Goal: Answer question/provide support: Share knowledge or assist other users

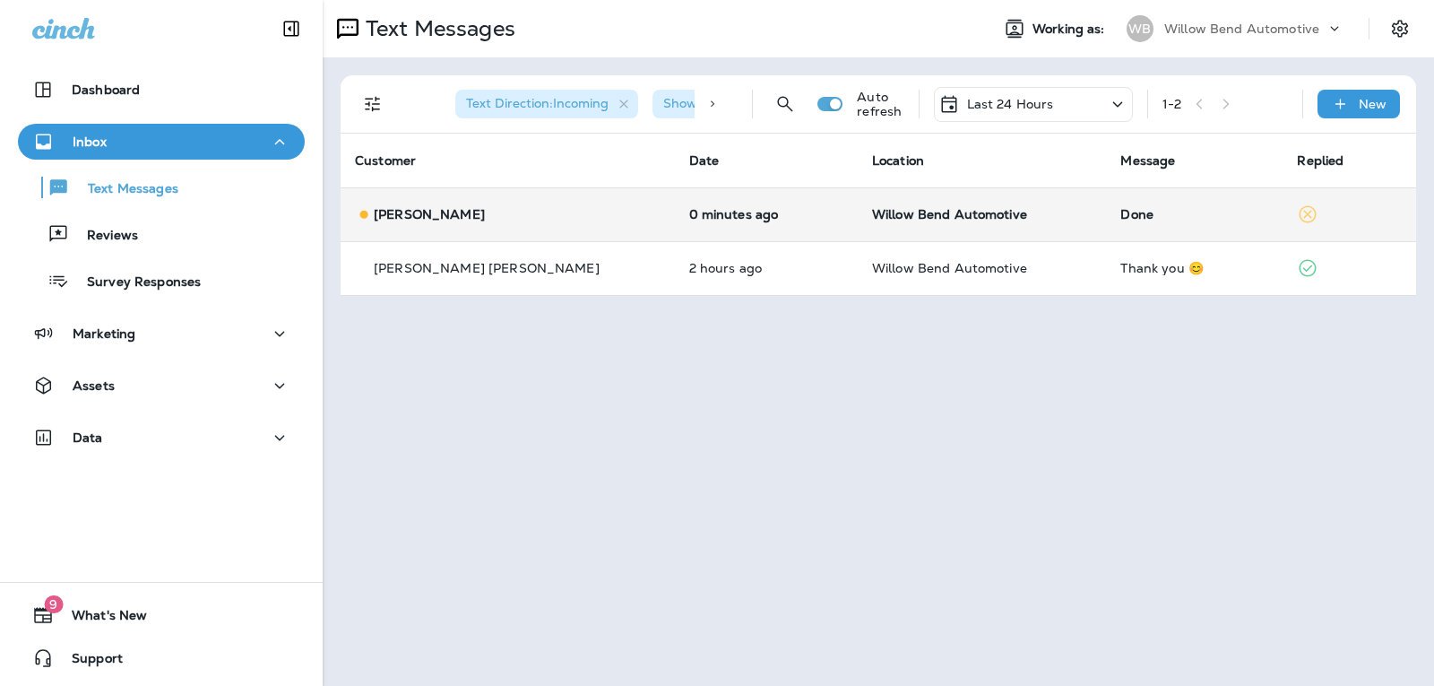
click at [1121, 217] on div "Done" at bounding box center [1195, 214] width 148 height 14
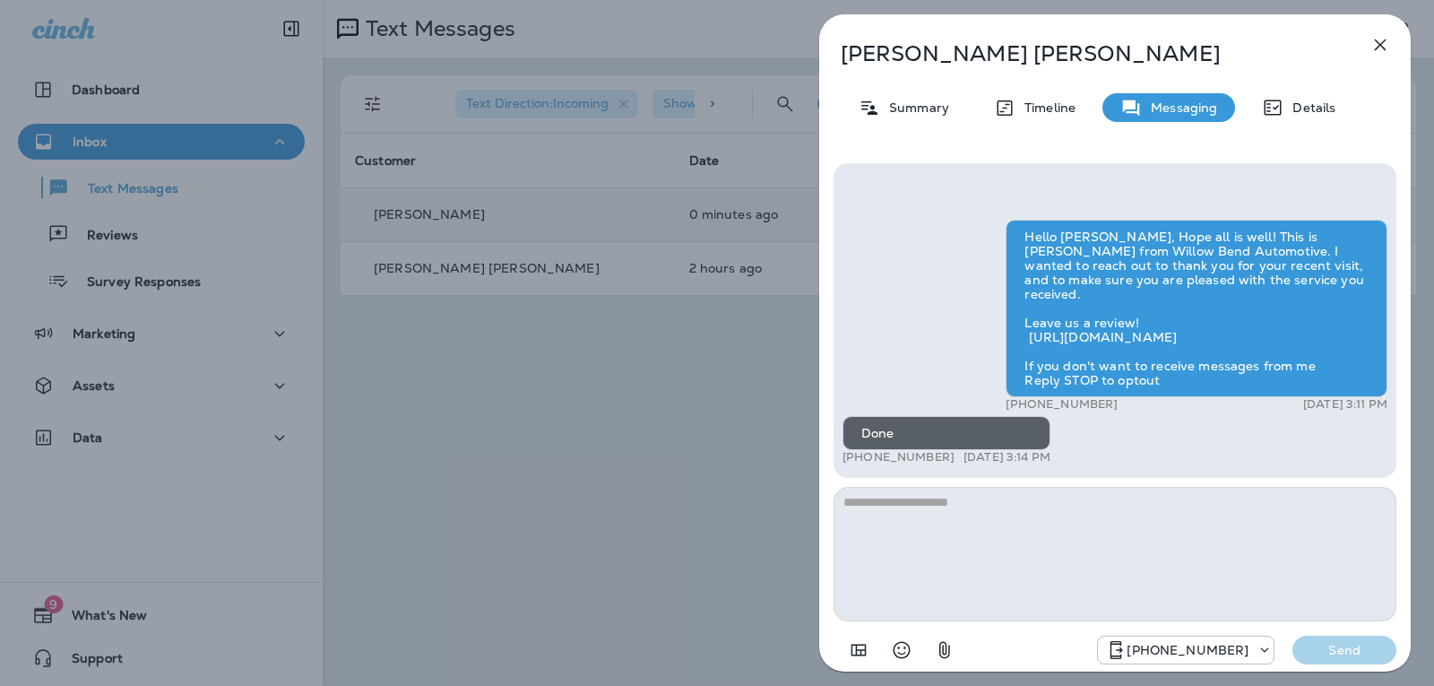
click at [965, 538] on textarea at bounding box center [1115, 554] width 563 height 134
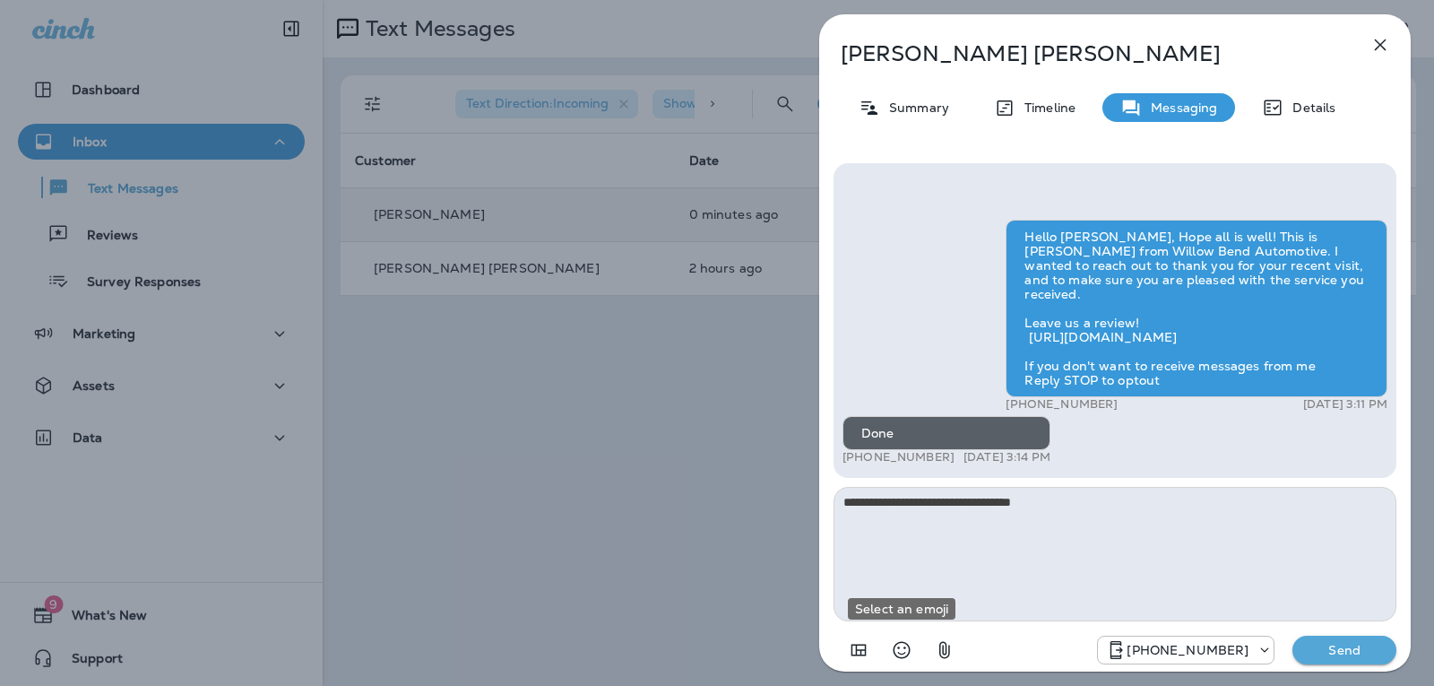
click at [902, 656] on icon "Select an emoji" at bounding box center [902, 650] width 22 height 22
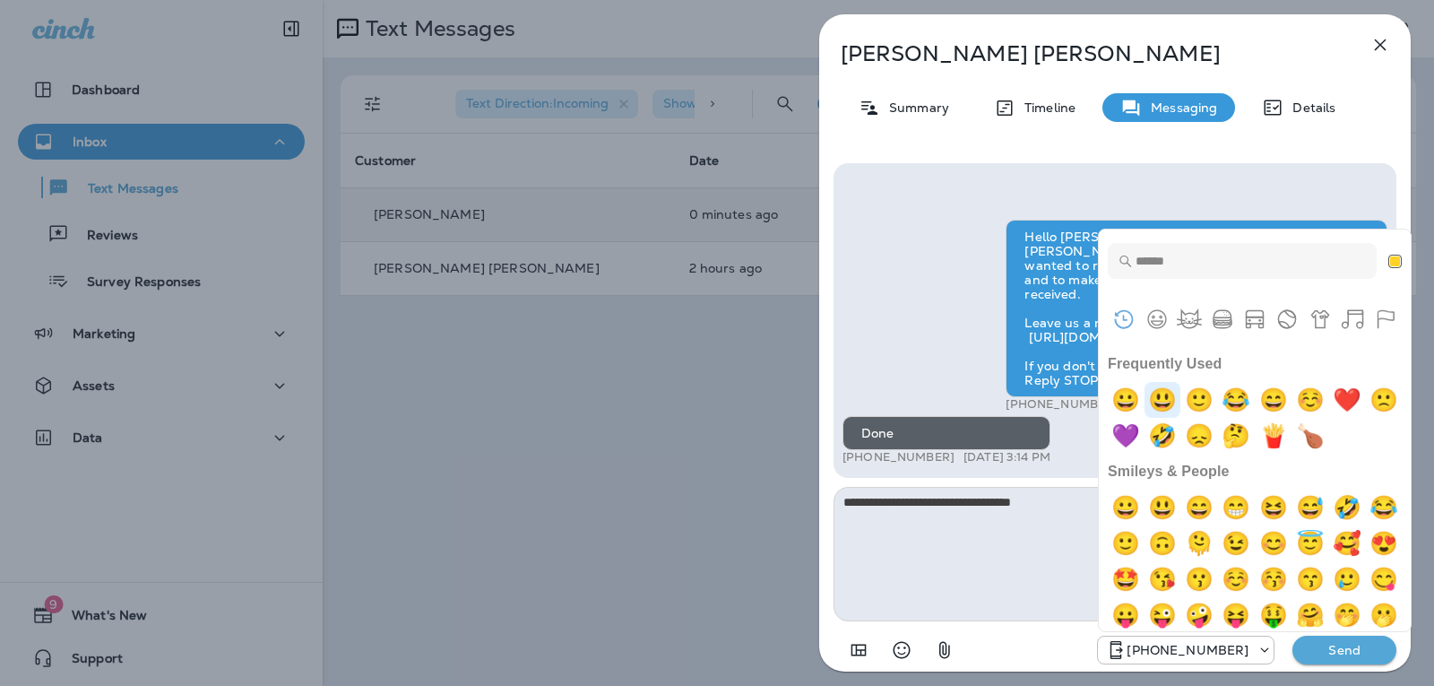
click at [1163, 404] on img "smiley" at bounding box center [1163, 400] width 36 height 36
type textarea "**********"
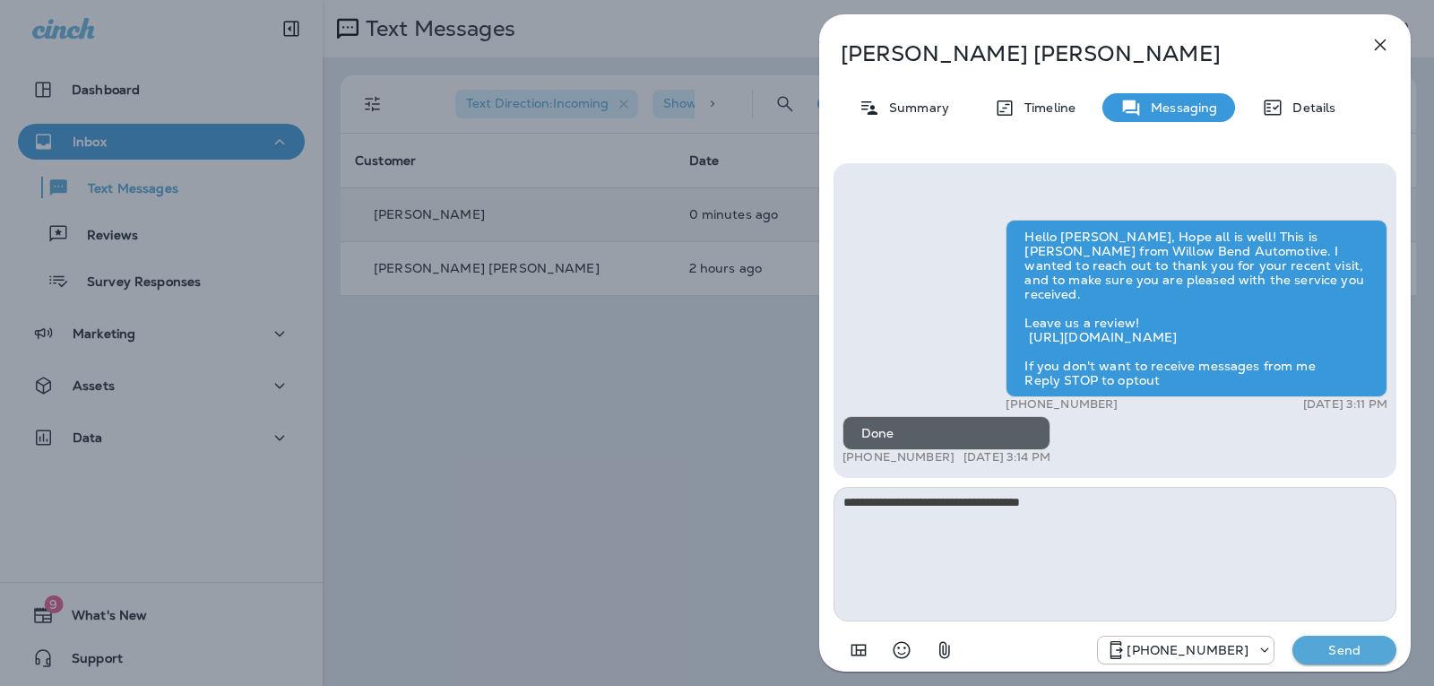
click at [1339, 633] on div "[PHONE_NUMBER] Send" at bounding box center [1115, 644] width 563 height 47
click at [1340, 651] on p "Send" at bounding box center [1344, 650] width 75 height 16
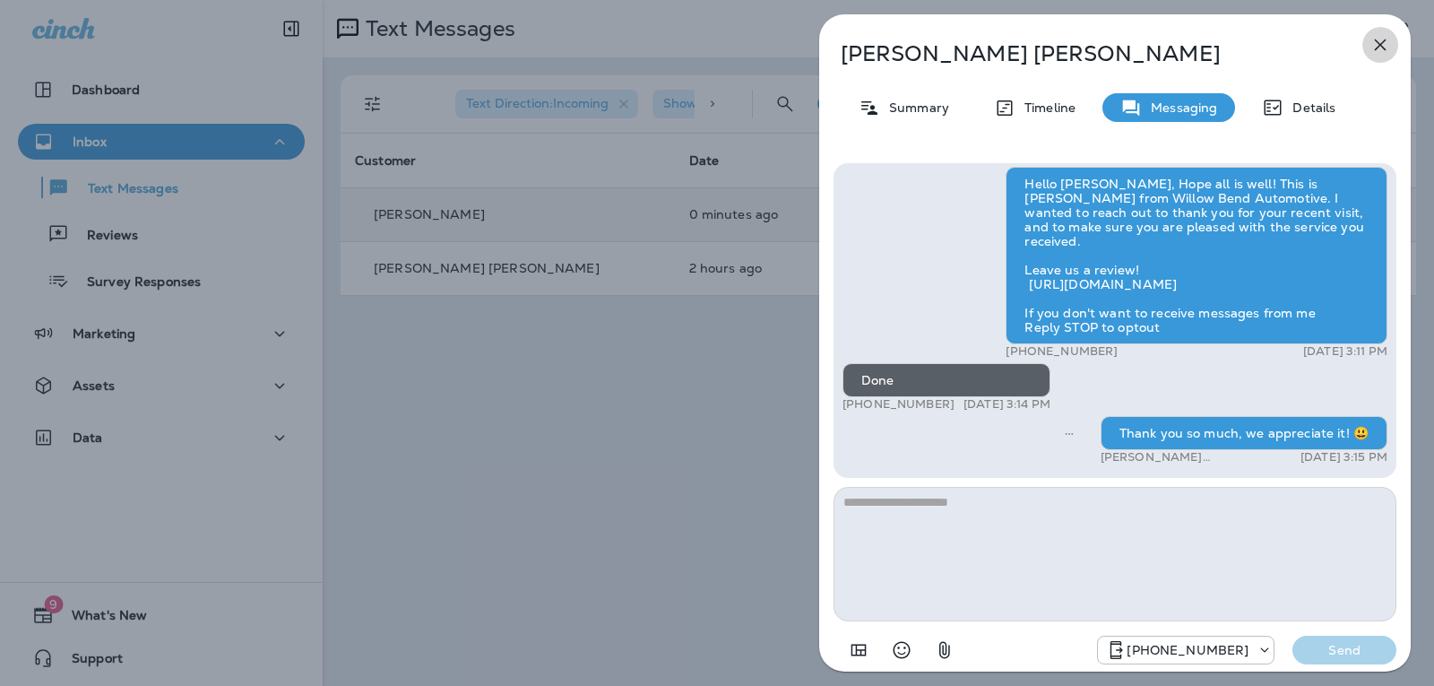
click at [1380, 53] on icon "button" at bounding box center [1381, 45] width 22 height 22
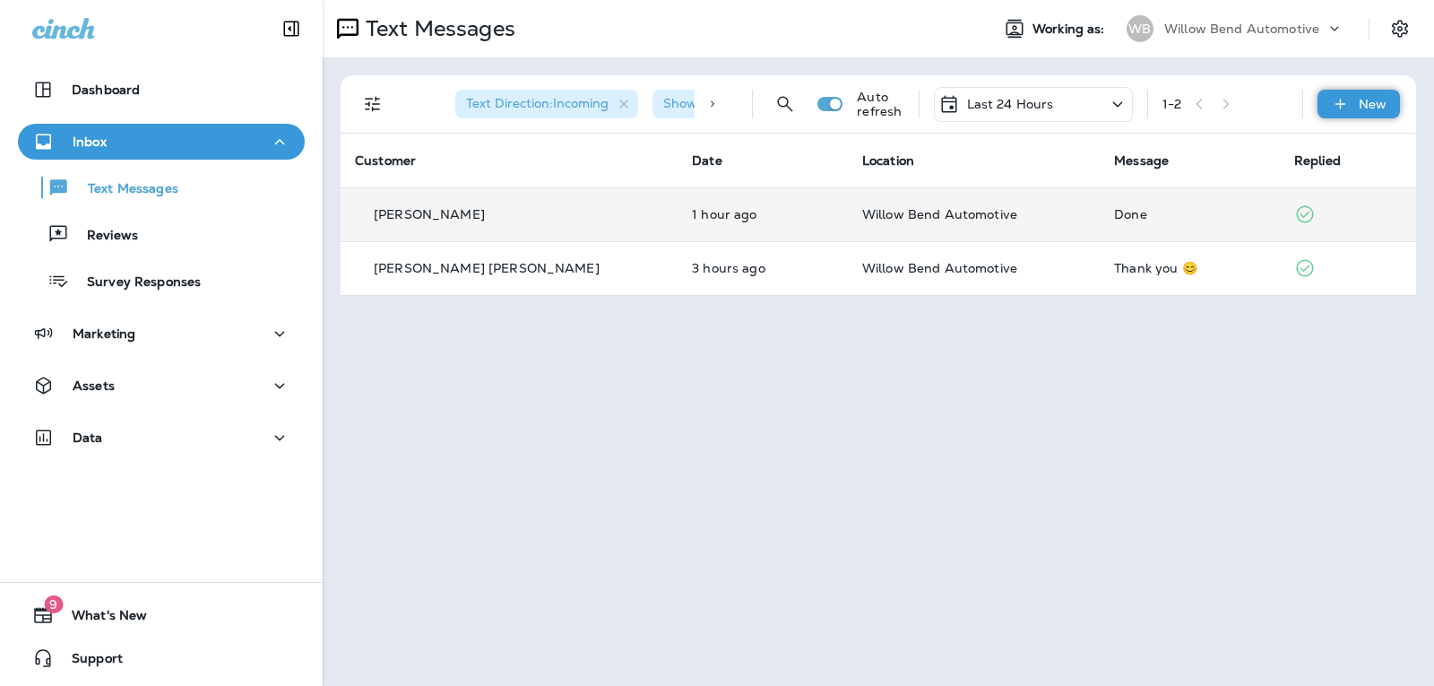
click at [1364, 102] on p "New" at bounding box center [1373, 104] width 28 height 14
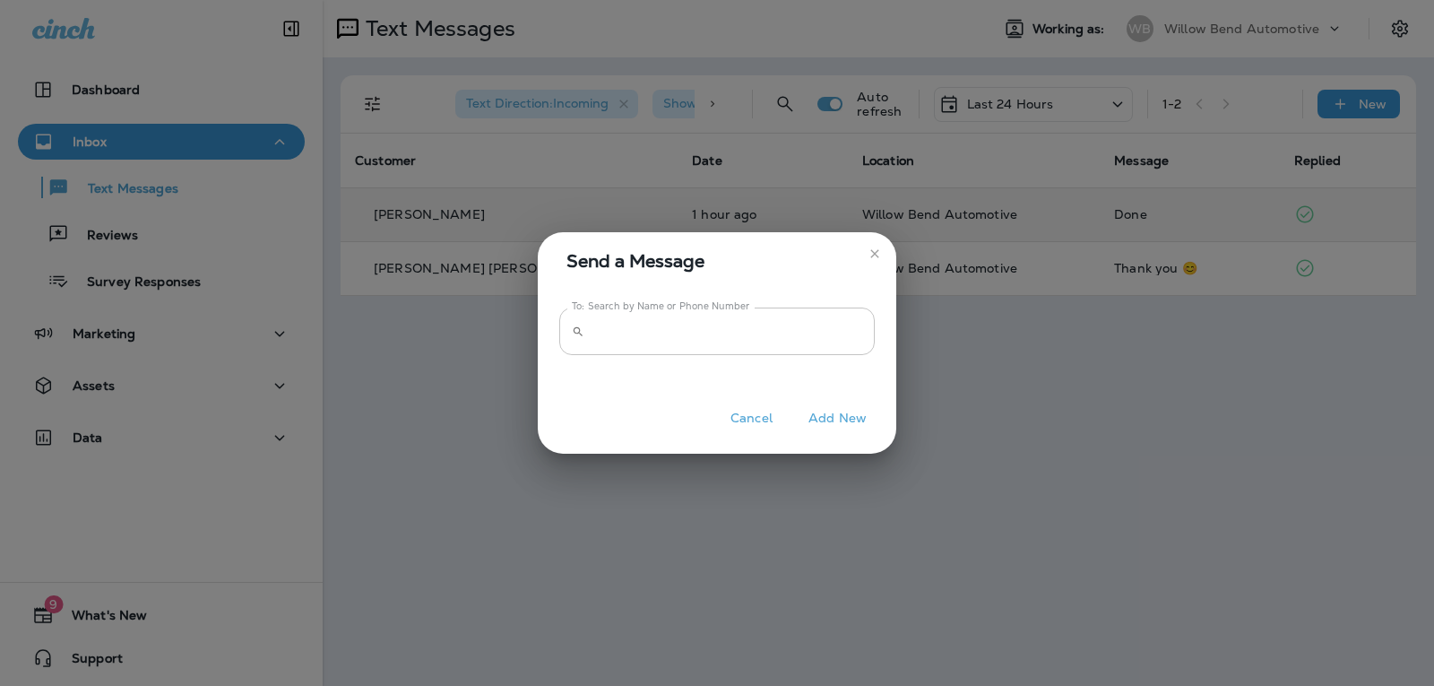
click at [799, 345] on input "To: Search by Name or Phone Number" at bounding box center [733, 331] width 283 height 48
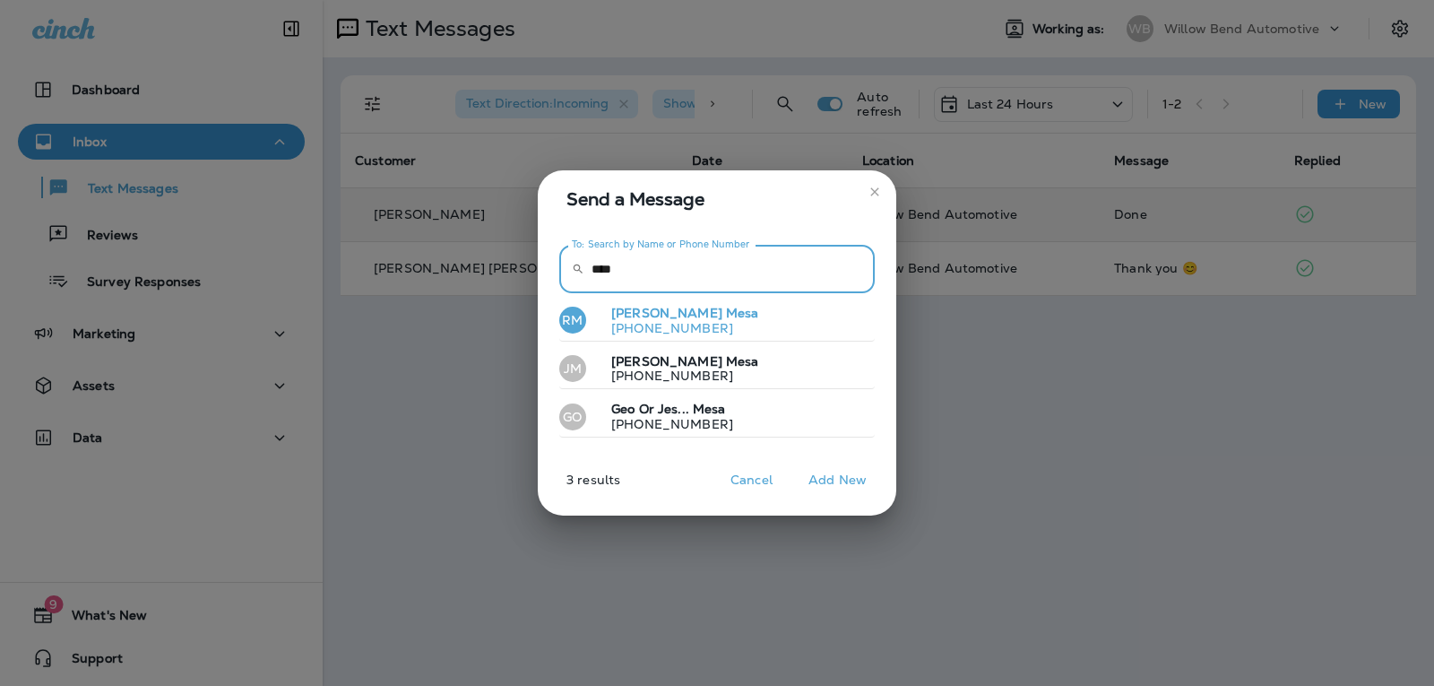
type input "****"
click at [702, 327] on button "RM [PERSON_NAME] [PHONE_NUMBER]" at bounding box center [717, 320] width 316 height 41
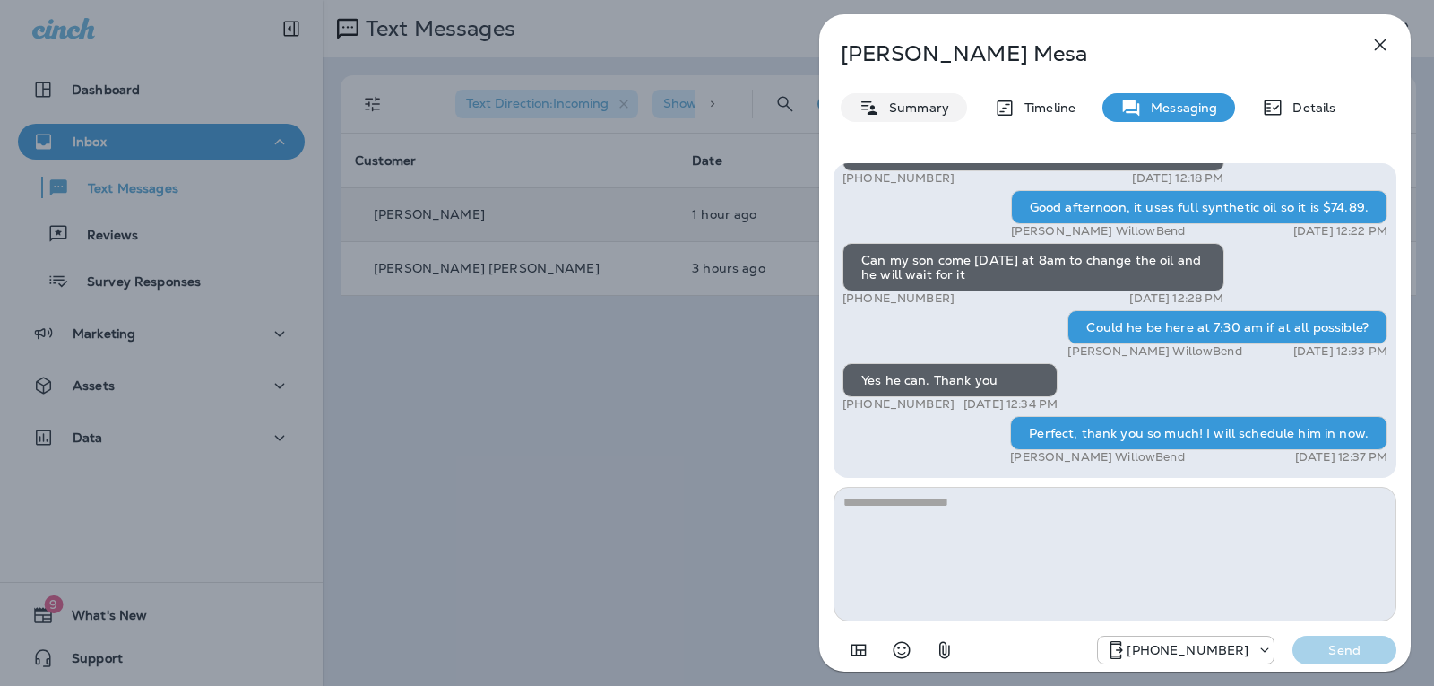
click at [916, 106] on p "Summary" at bounding box center [914, 107] width 69 height 14
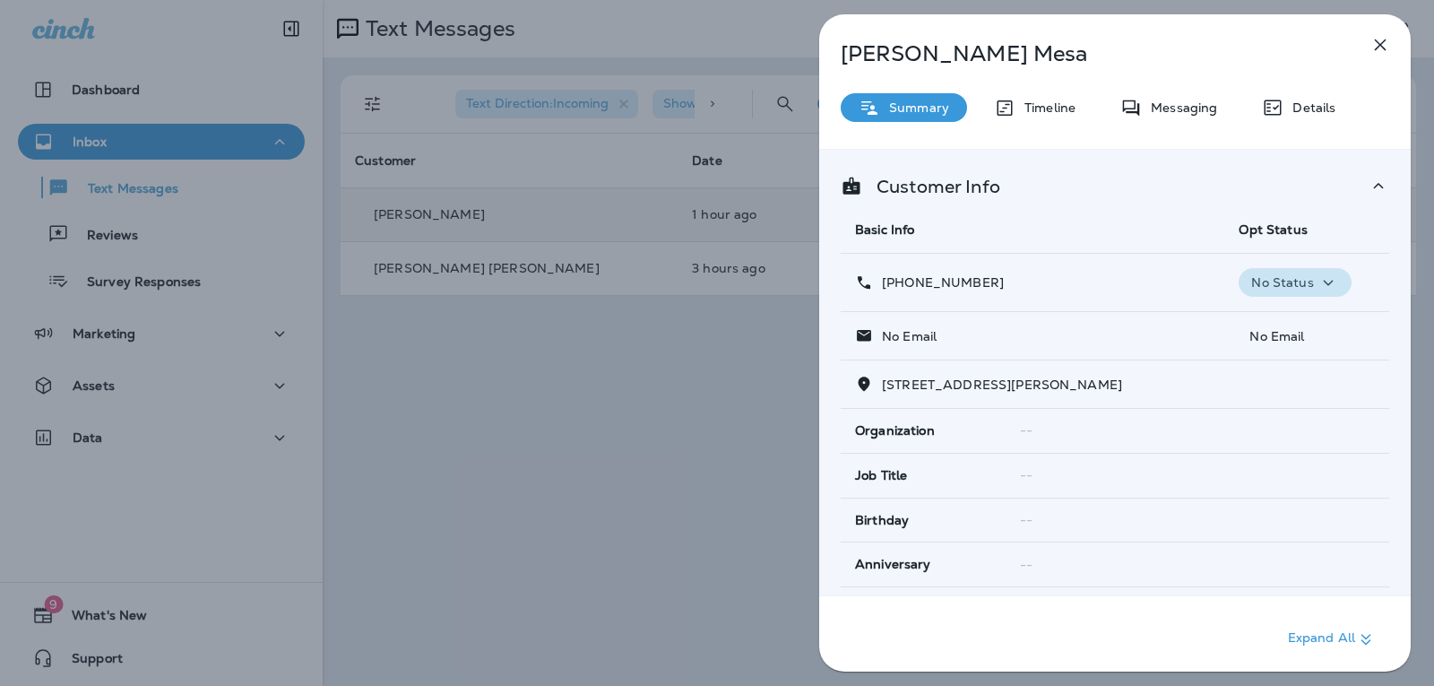
click at [1326, 280] on icon "button" at bounding box center [1329, 283] width 22 height 22
click at [1329, 282] on icon "button" at bounding box center [1329, 283] width 22 height 22
click at [1388, 40] on icon "button" at bounding box center [1381, 45] width 22 height 22
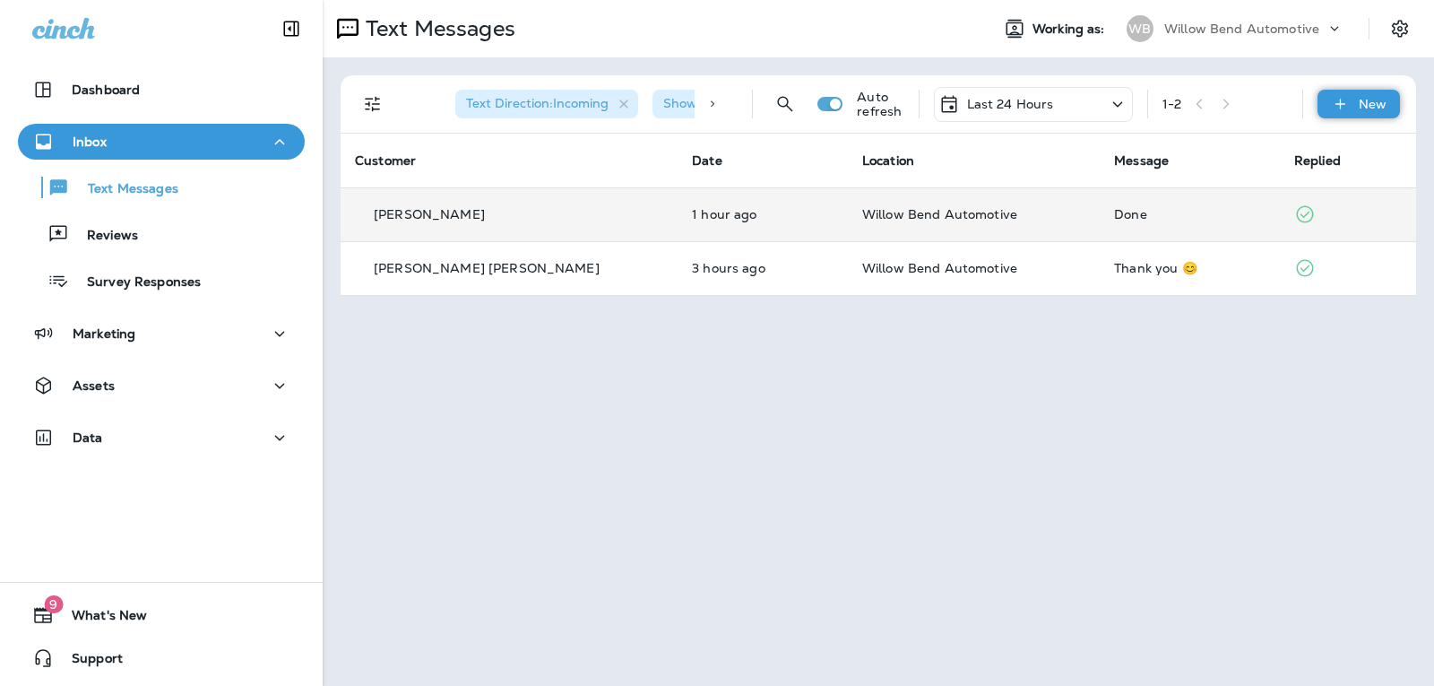
click at [1353, 111] on div "New" at bounding box center [1359, 104] width 82 height 29
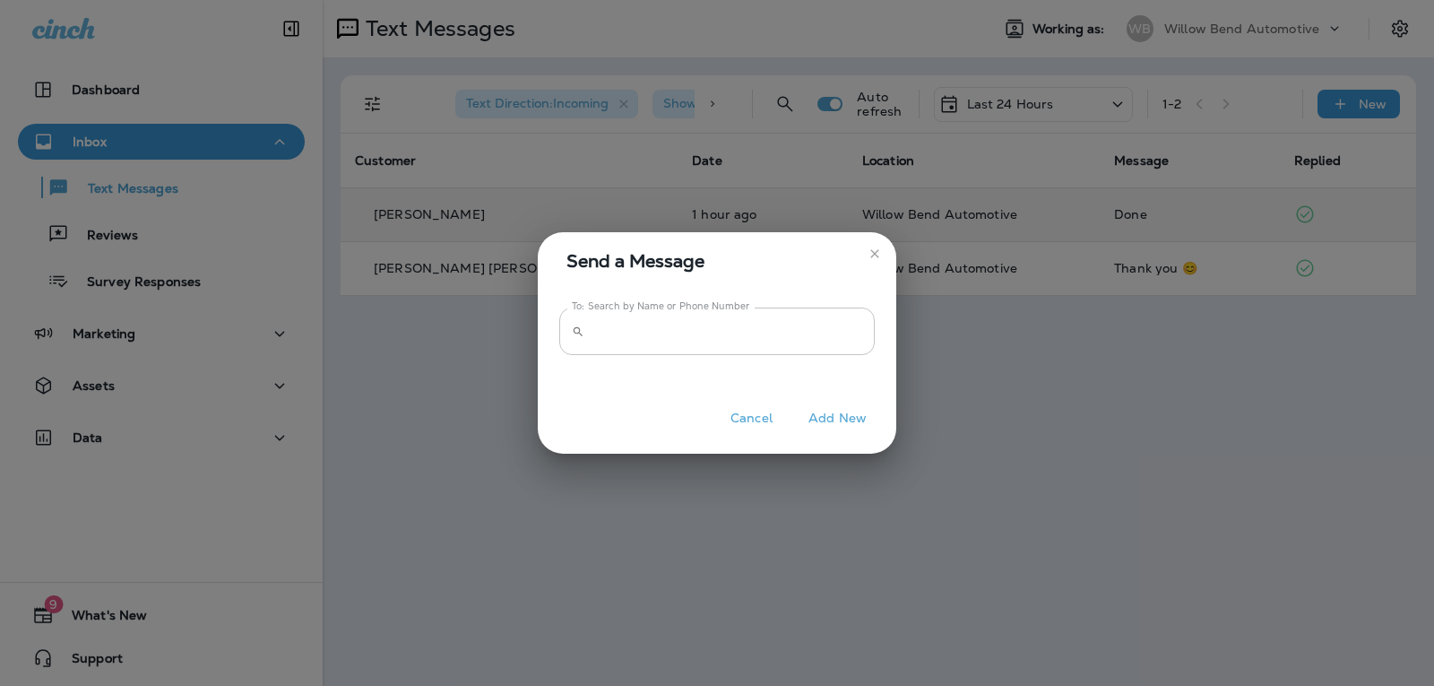
click at [695, 331] on input "To: Search by Name or Phone Number" at bounding box center [733, 331] width 283 height 48
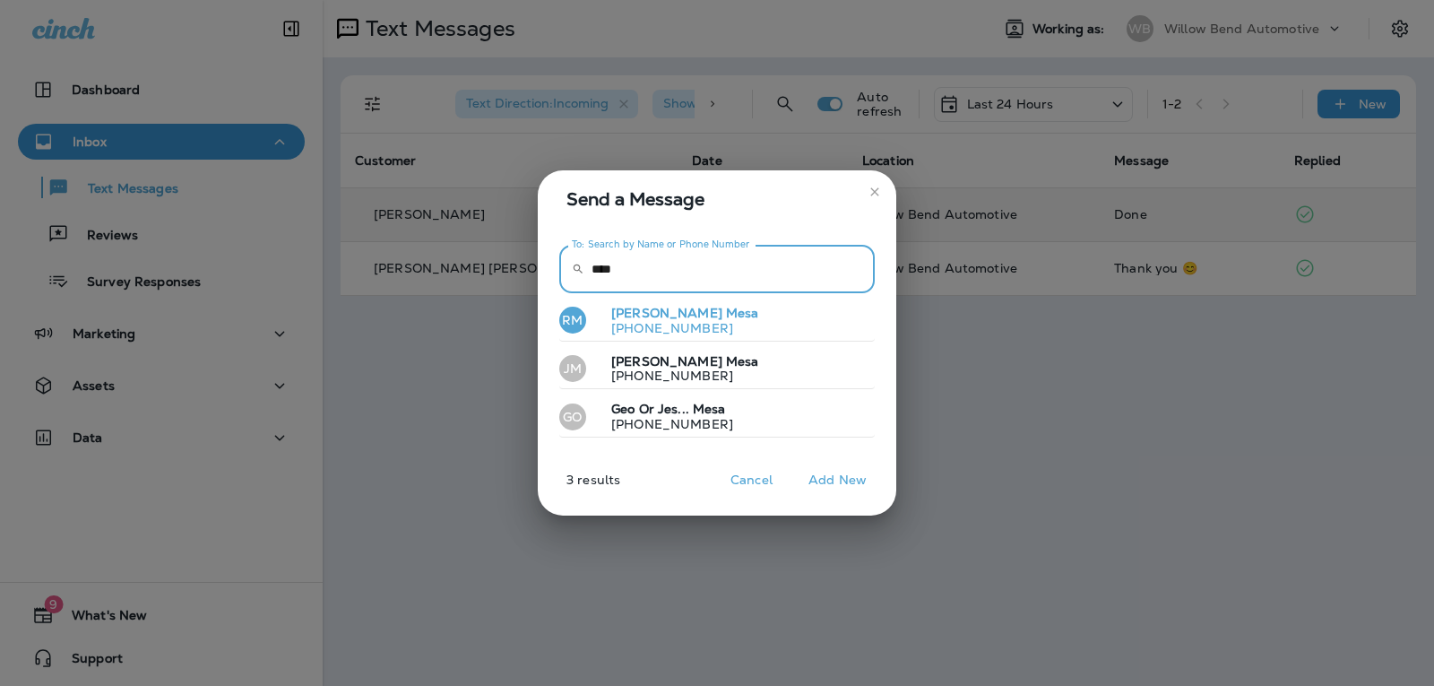
type input "****"
click at [663, 323] on p "[PHONE_NUMBER]" at bounding box center [678, 328] width 162 height 14
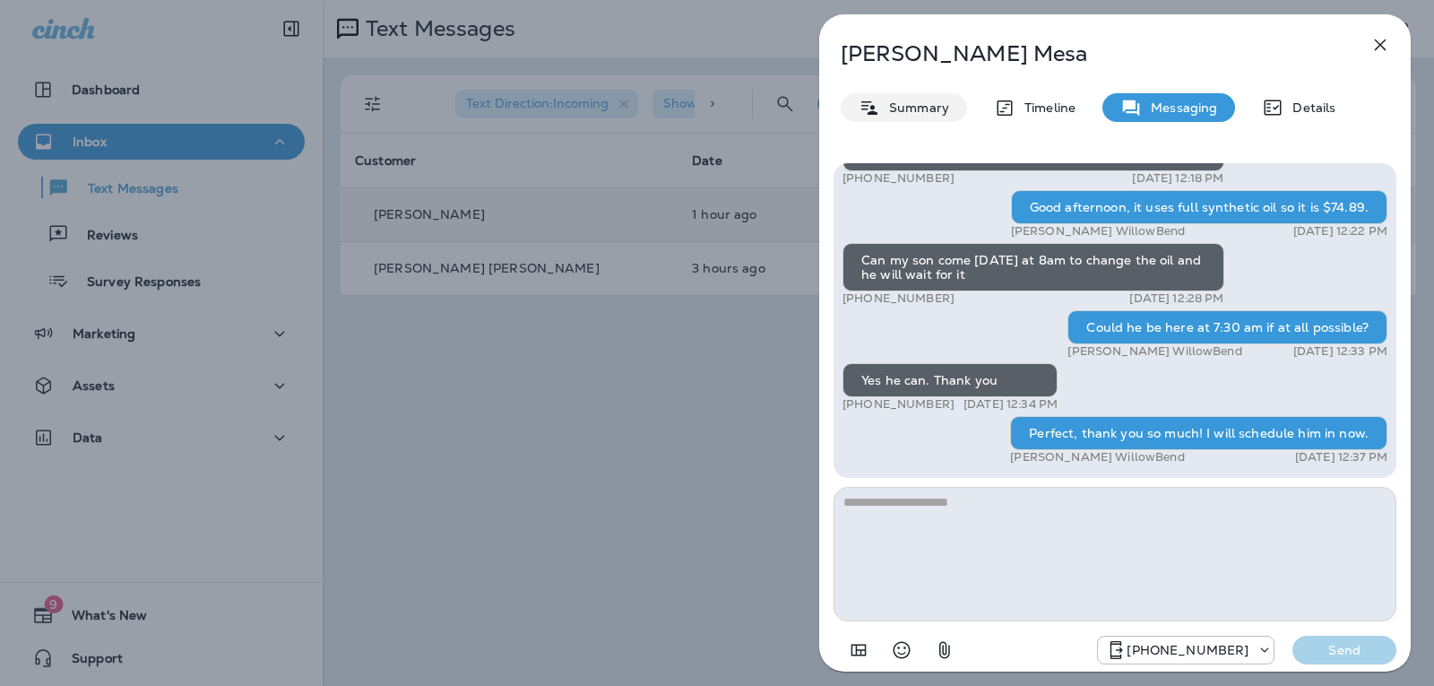
click at [904, 105] on p "Summary" at bounding box center [914, 107] width 69 height 14
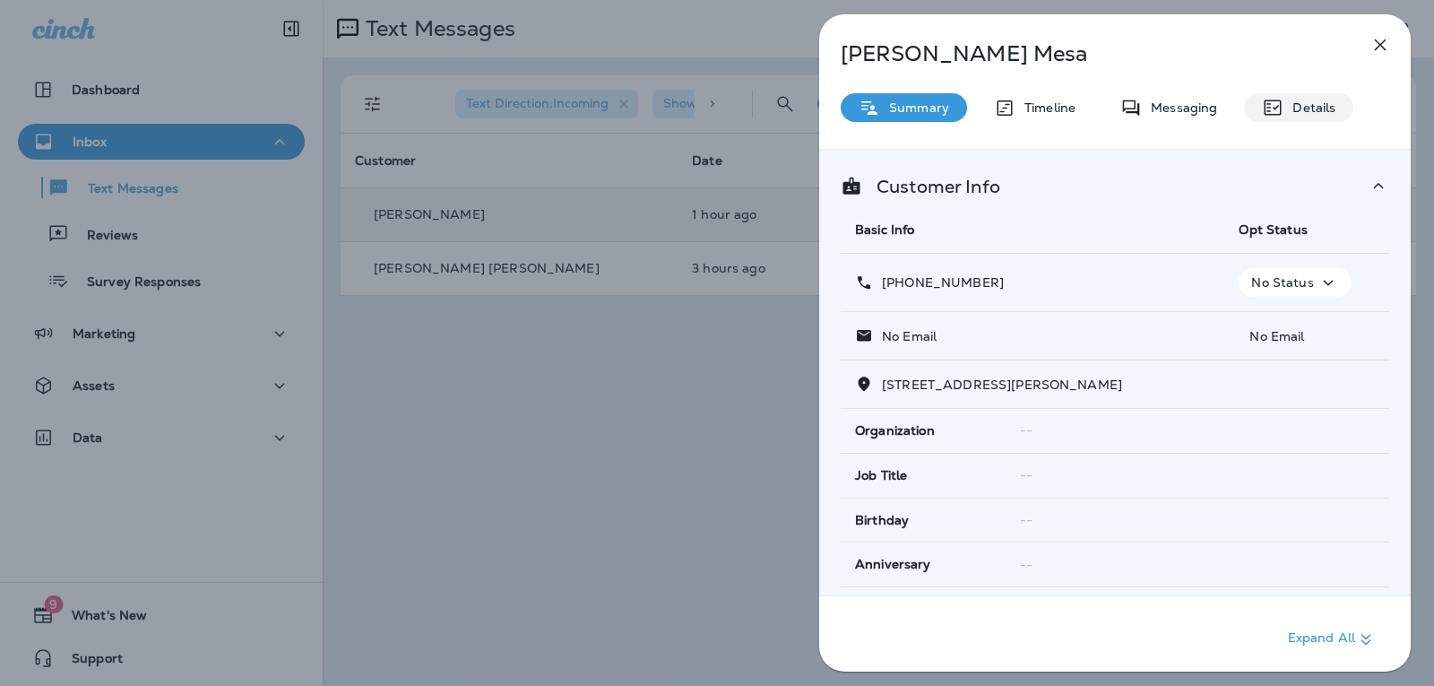
click at [1335, 108] on div "Details" at bounding box center [1298, 107] width 109 height 29
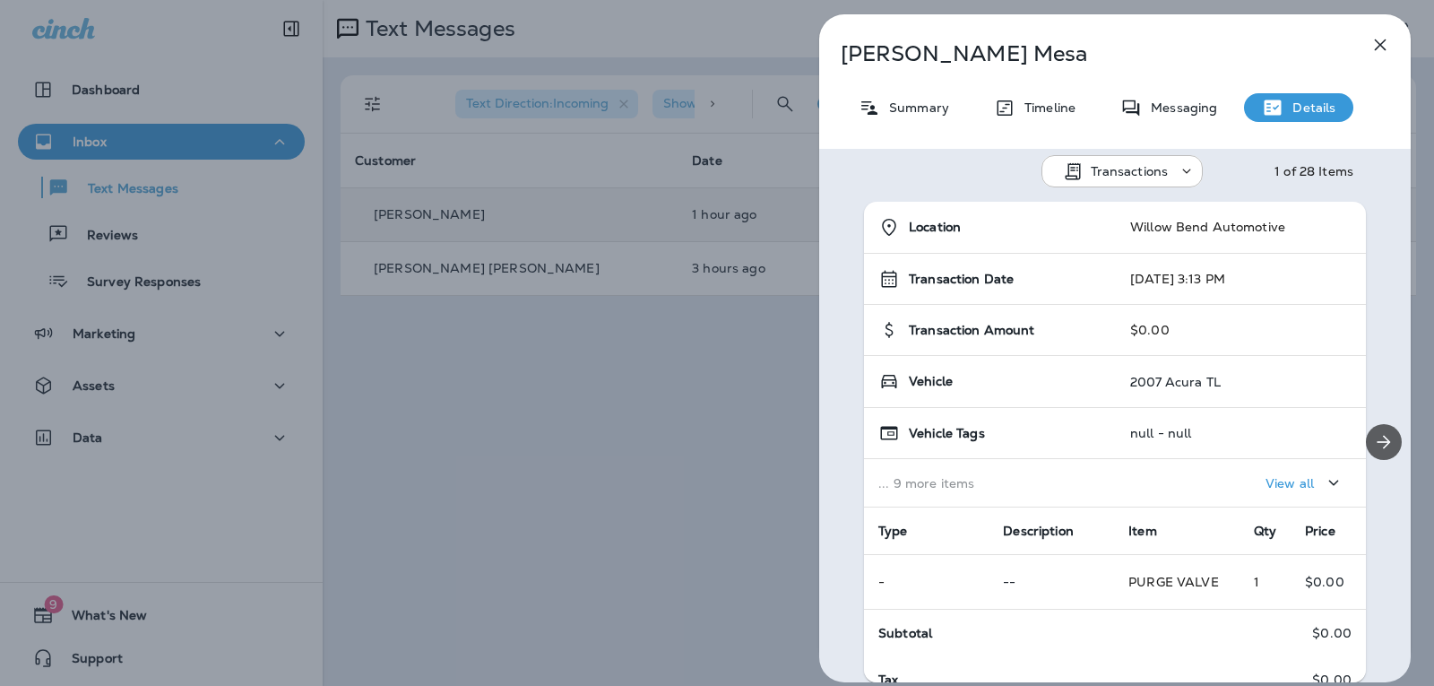
click at [1375, 437] on icon "Next" at bounding box center [1384, 442] width 22 height 22
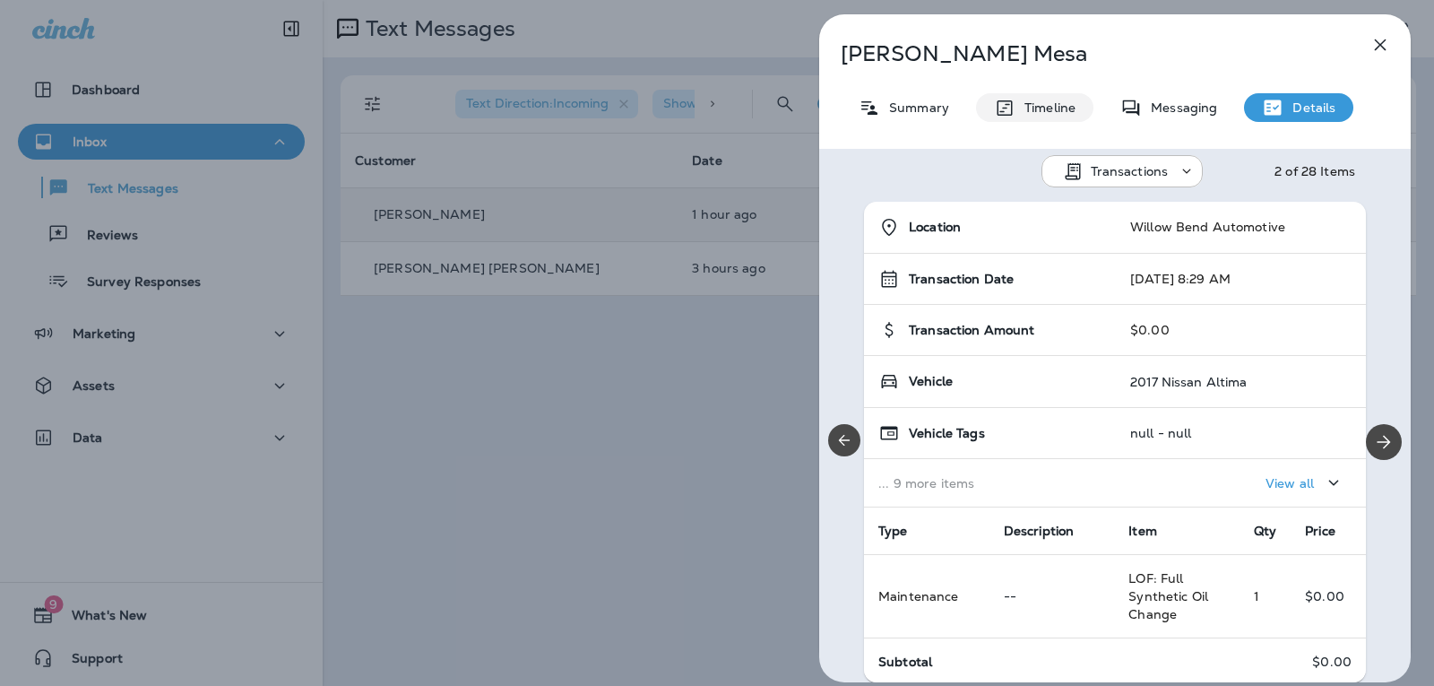
click at [1016, 117] on div "Timeline" at bounding box center [1034, 107] width 117 height 29
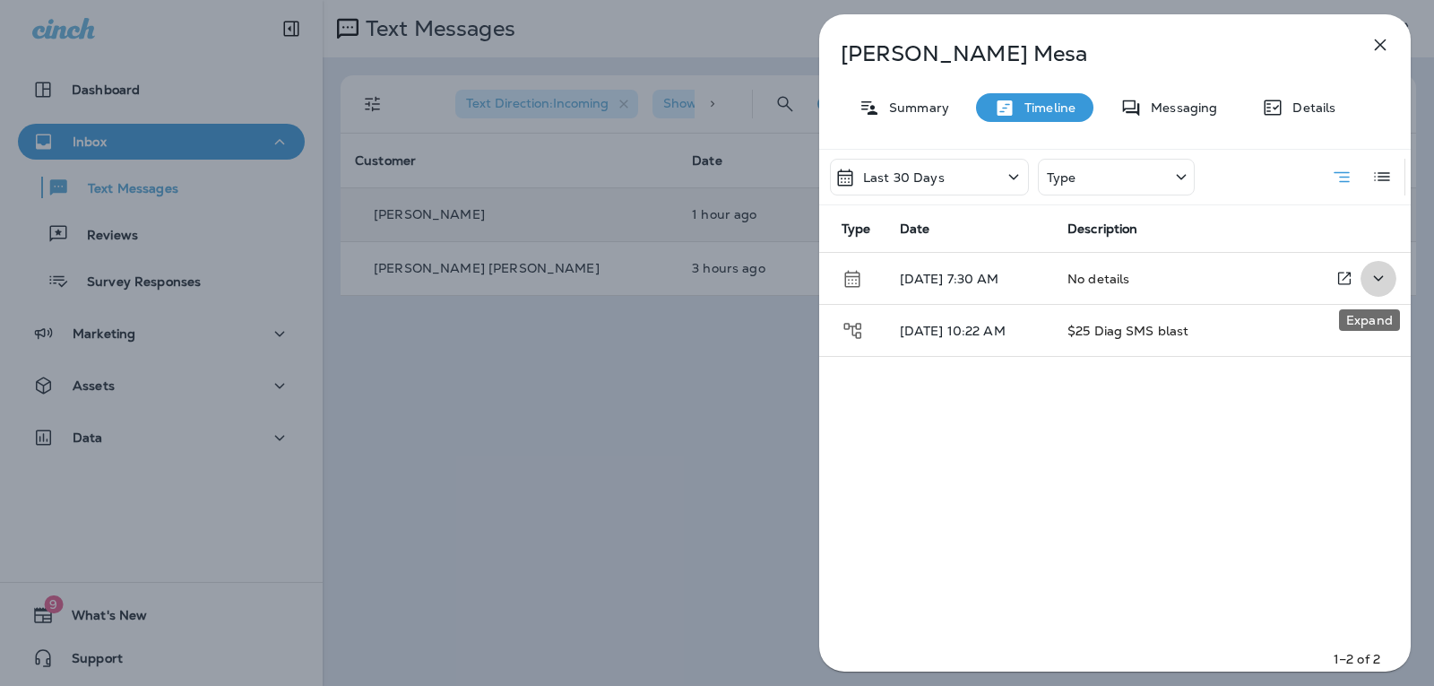
click at [1381, 276] on button "Expand" at bounding box center [1379, 278] width 36 height 37
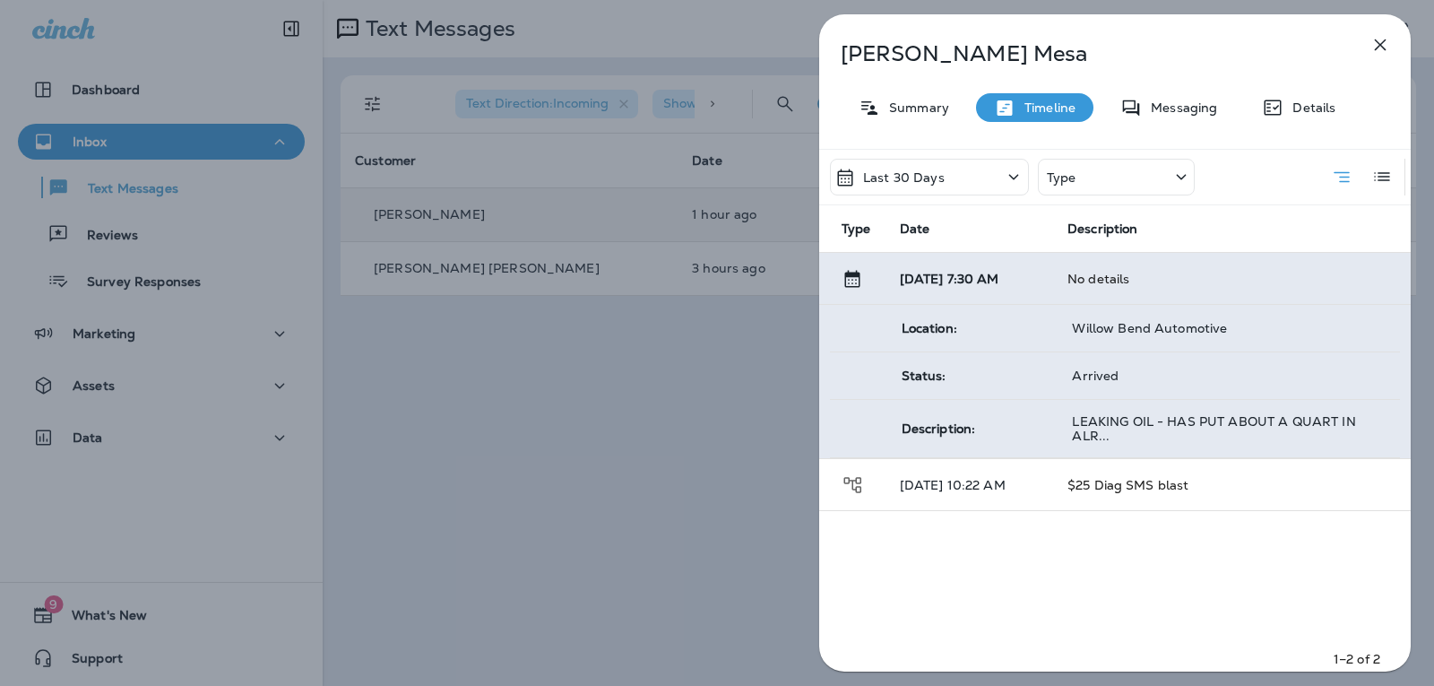
click at [1182, 181] on icon at bounding box center [1182, 177] width 22 height 22
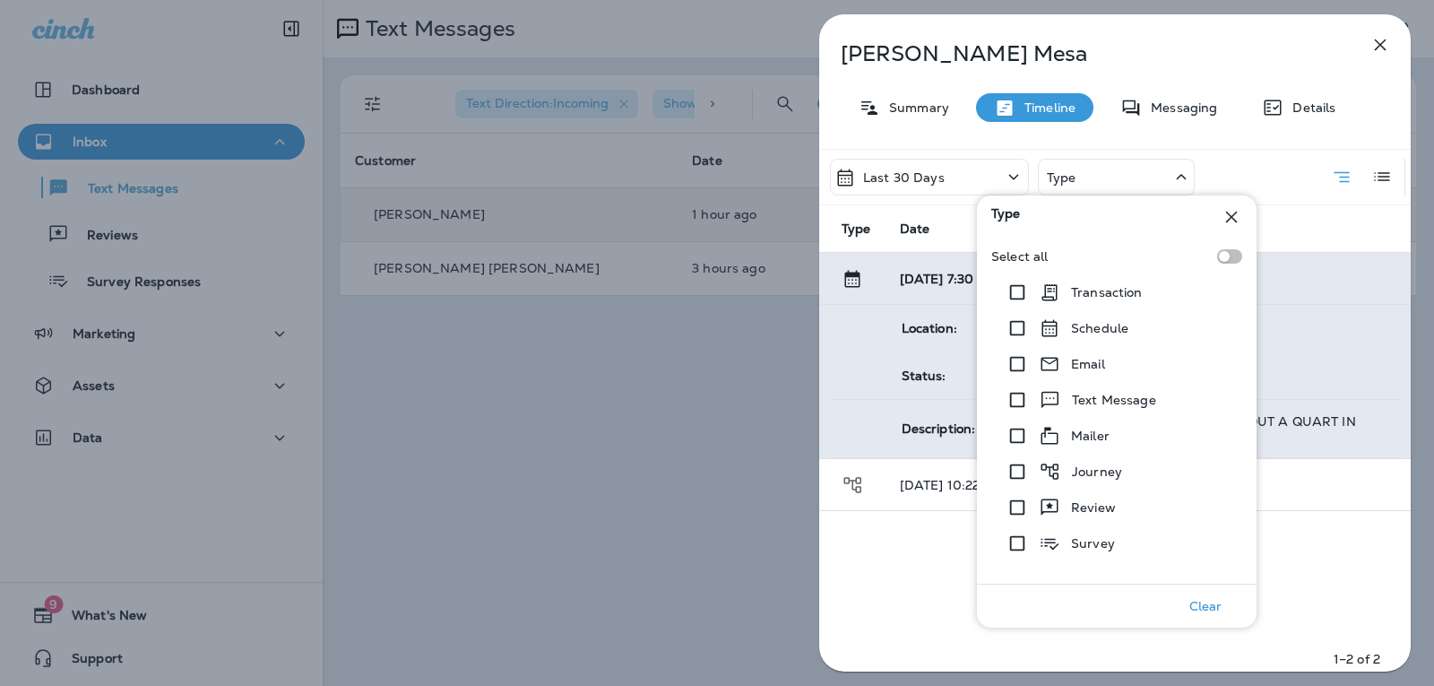
click at [883, 91] on div "[PERSON_NAME] Summary Timeline Messaging Details Last 30 Days Type Type Date De…" at bounding box center [1115, 348] width 592 height 668
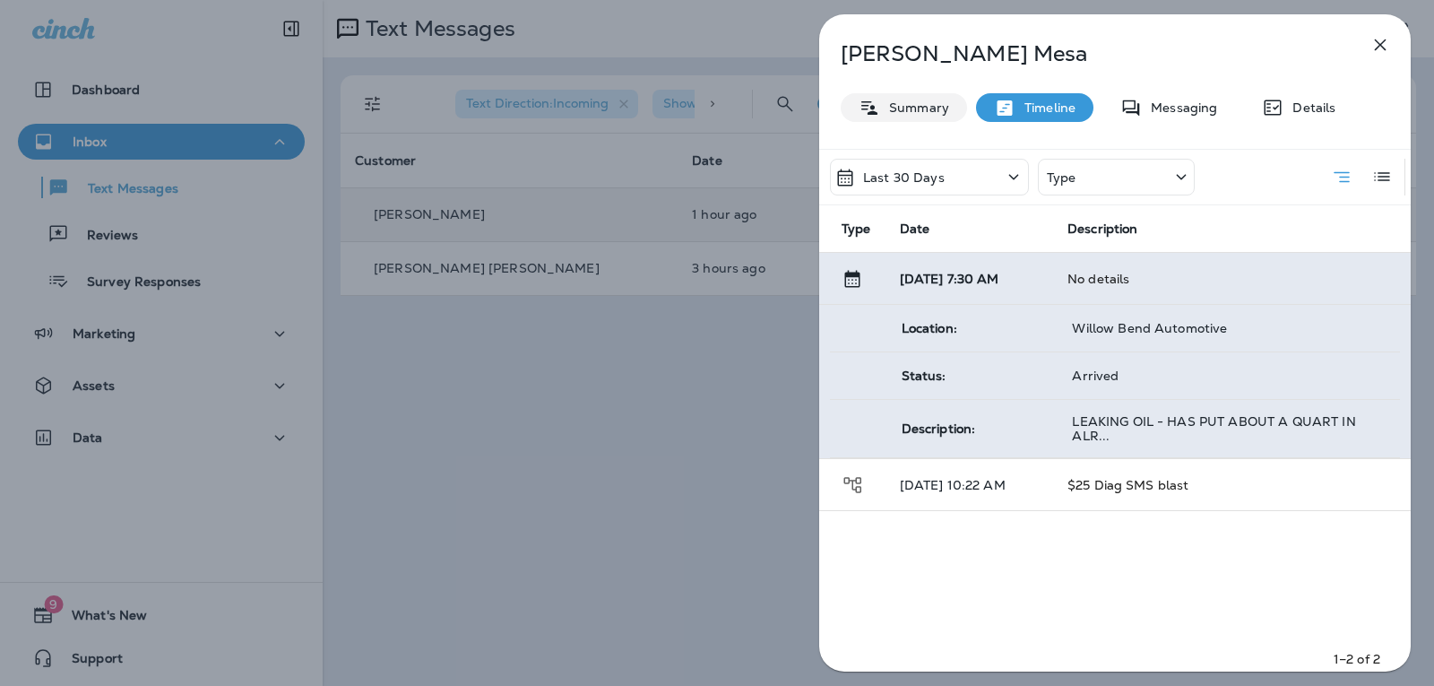
click at [883, 100] on p "Summary" at bounding box center [914, 107] width 69 height 14
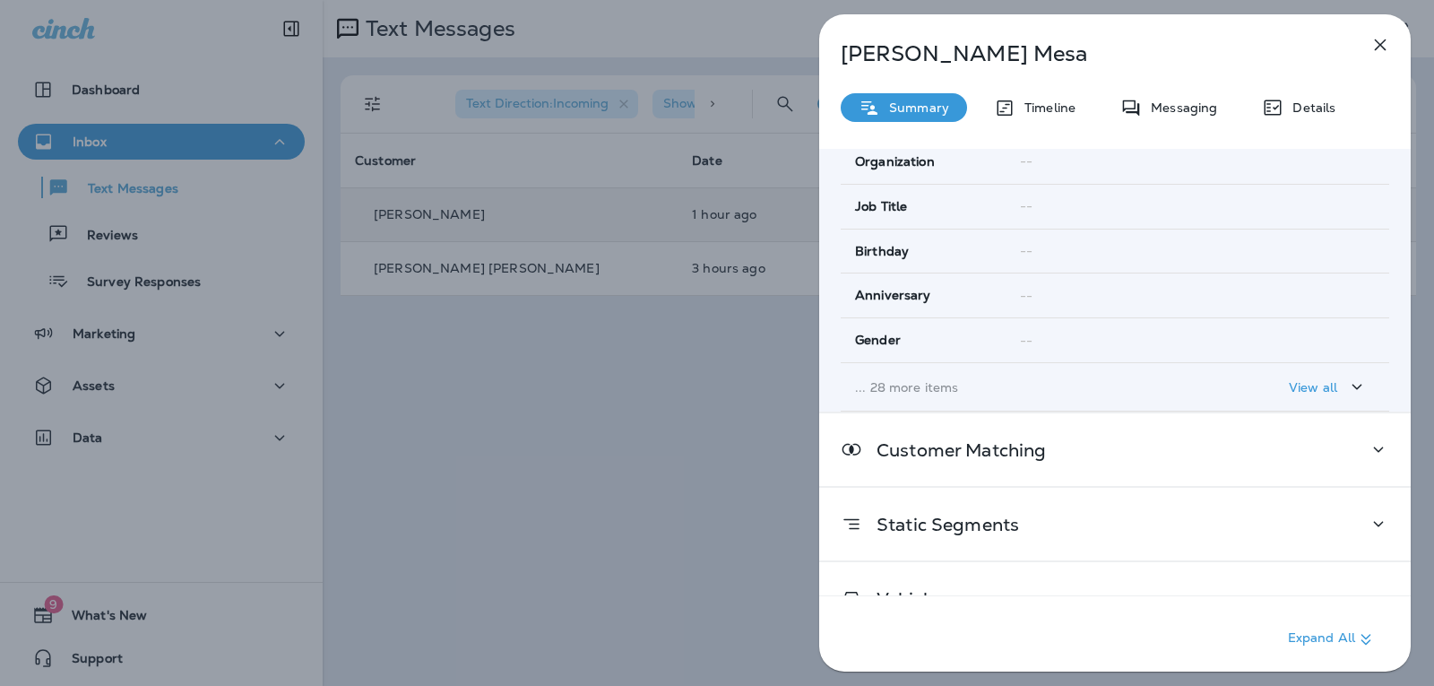
scroll to position [309, 0]
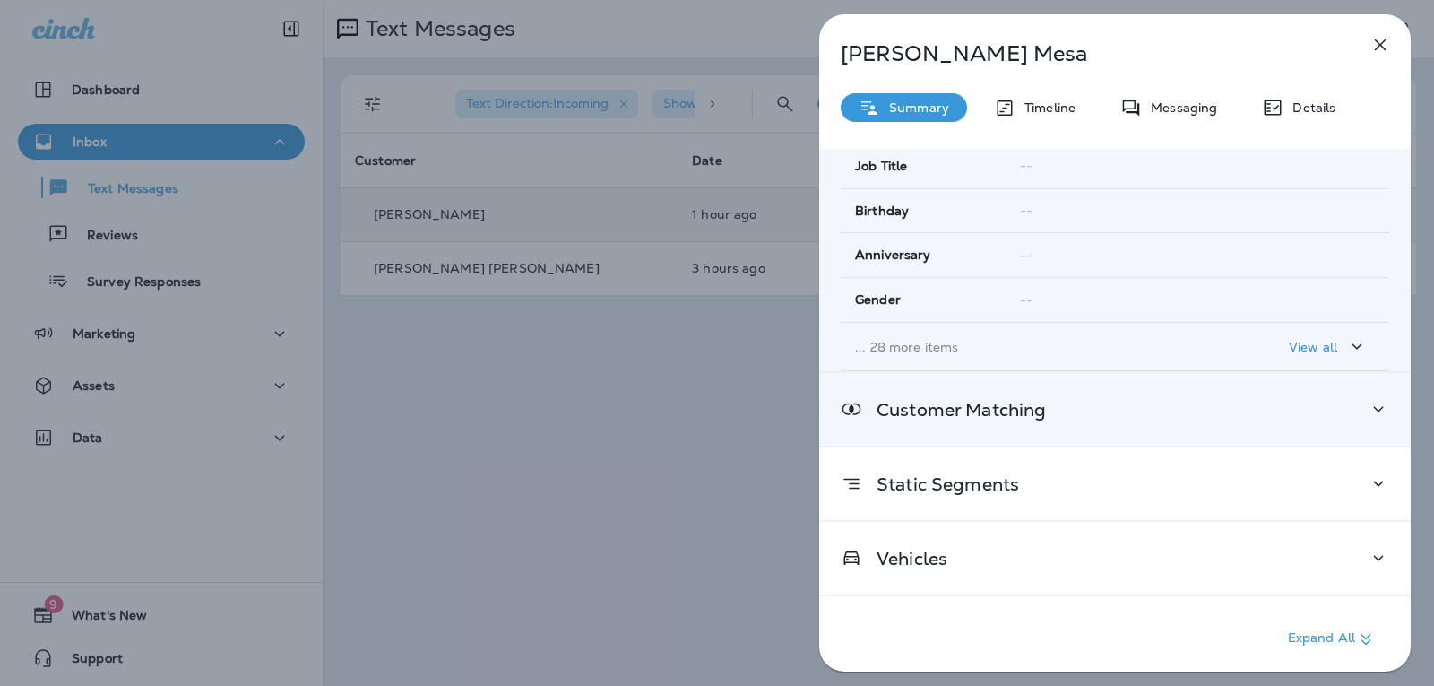
click at [1372, 403] on icon at bounding box center [1379, 409] width 22 height 22
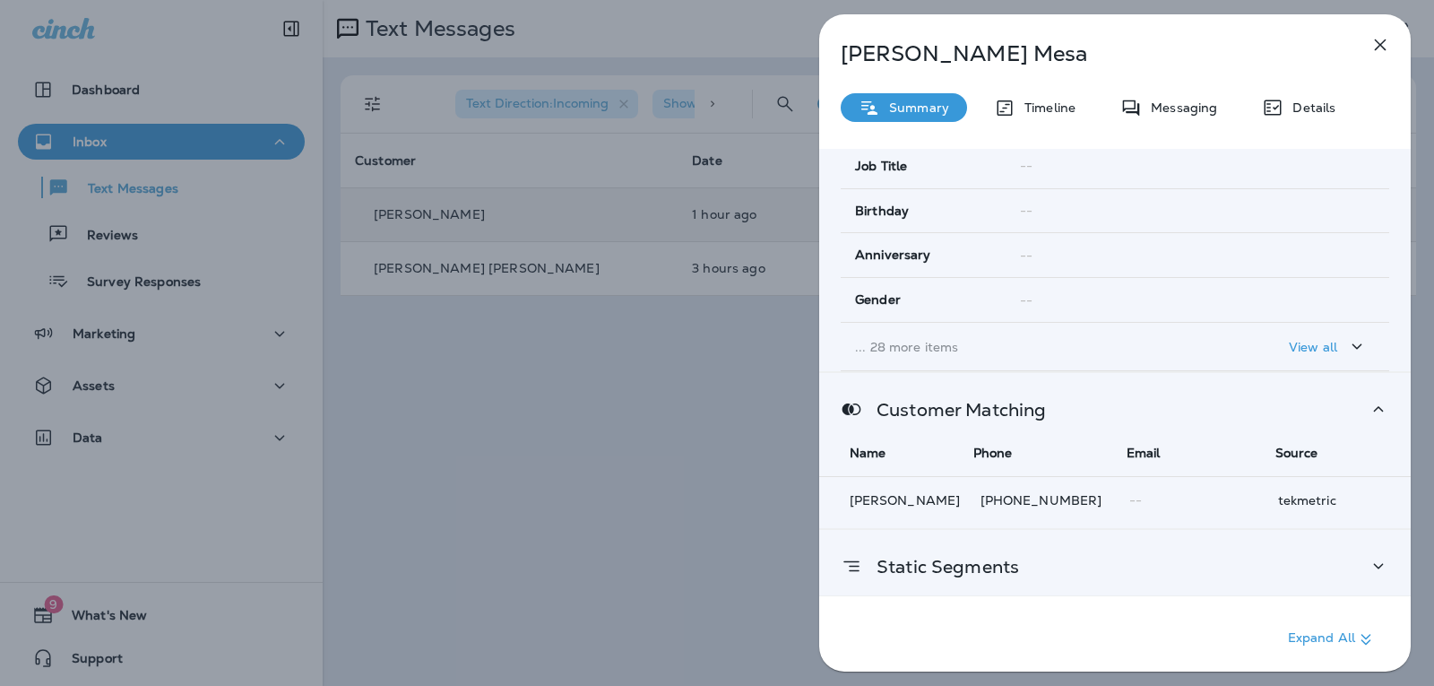
click at [1368, 567] on icon at bounding box center [1379, 566] width 22 height 22
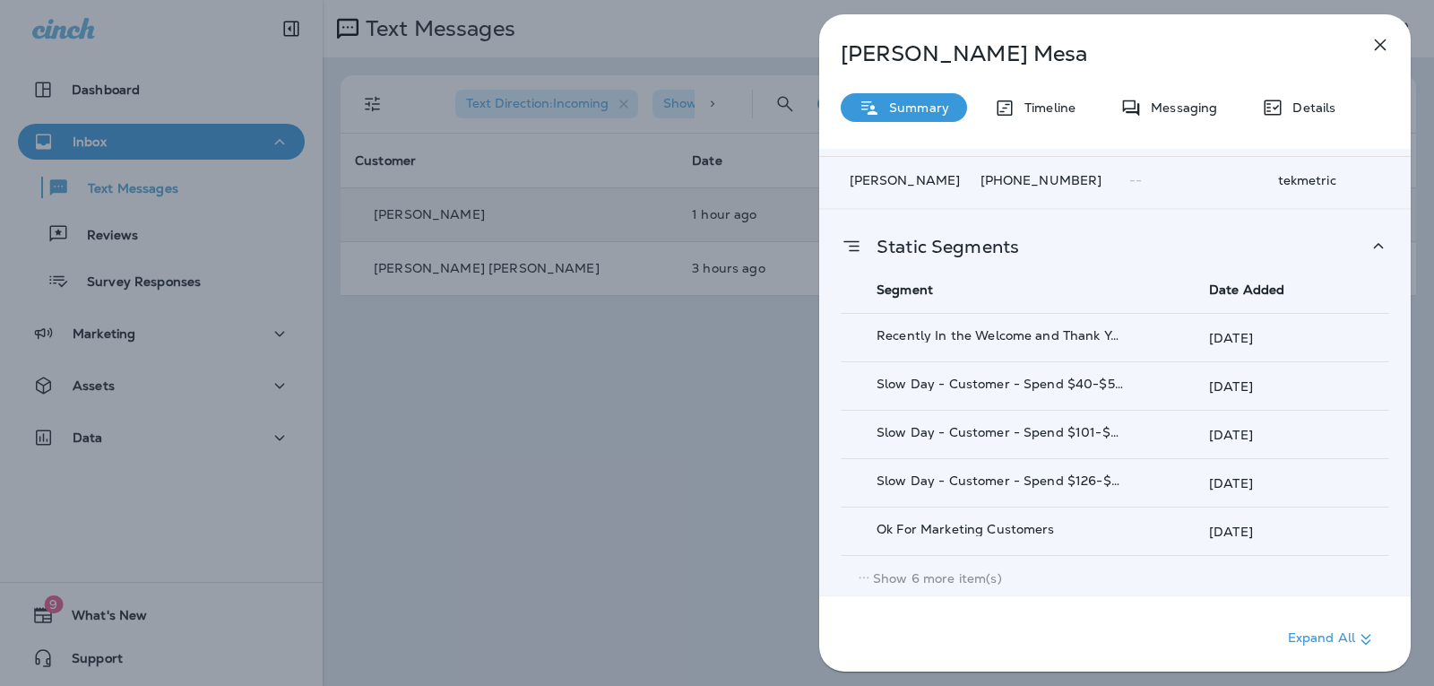
scroll to position [628, 0]
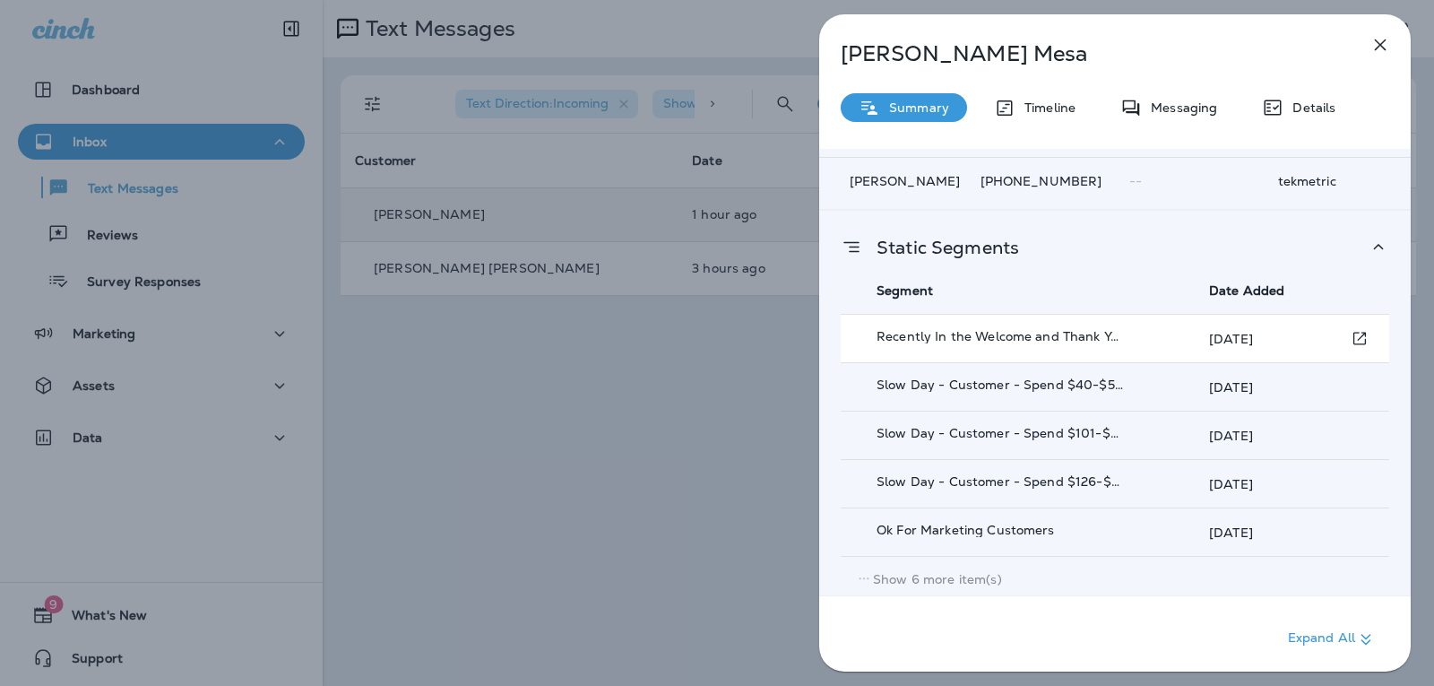
click at [1253, 342] on p "[DATE]" at bounding box center [1231, 339] width 44 height 14
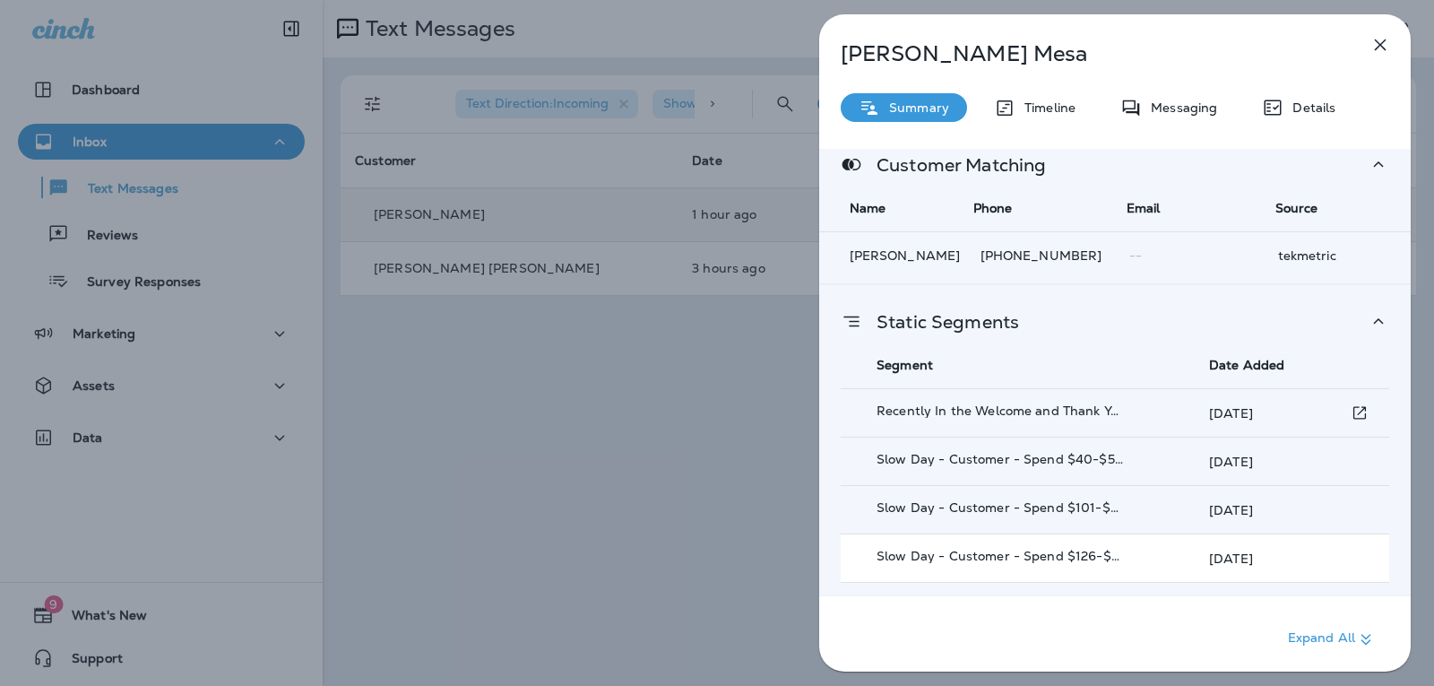
scroll to position [718, 0]
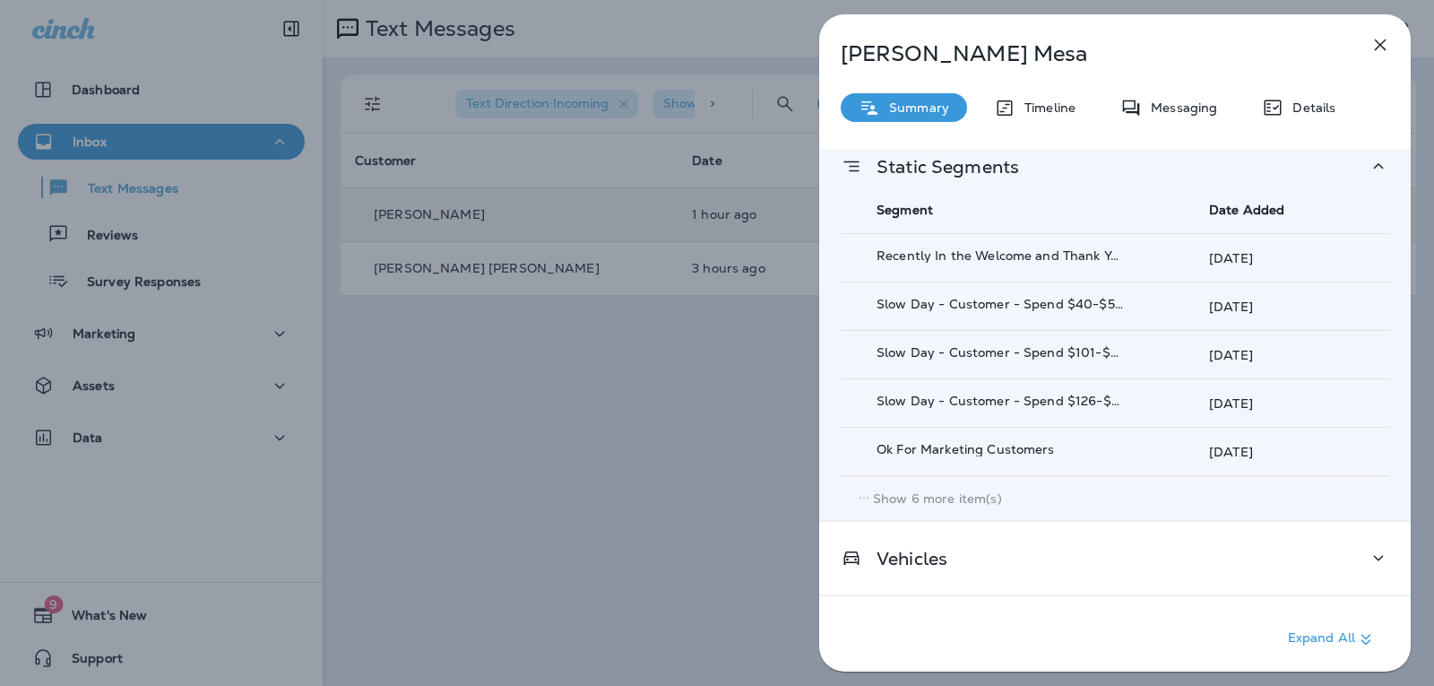
click at [979, 491] on p "Show 6 more item(s)" at bounding box center [937, 498] width 129 height 14
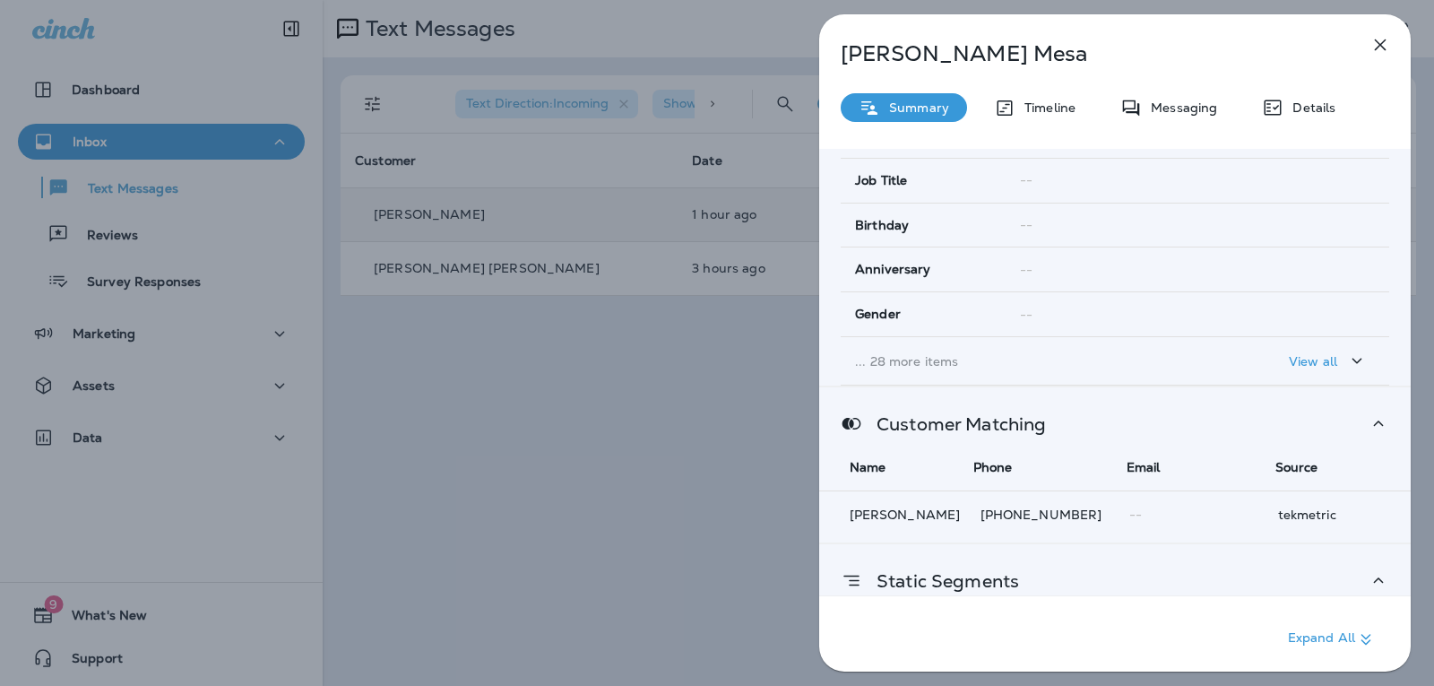
scroll to position [381, 0]
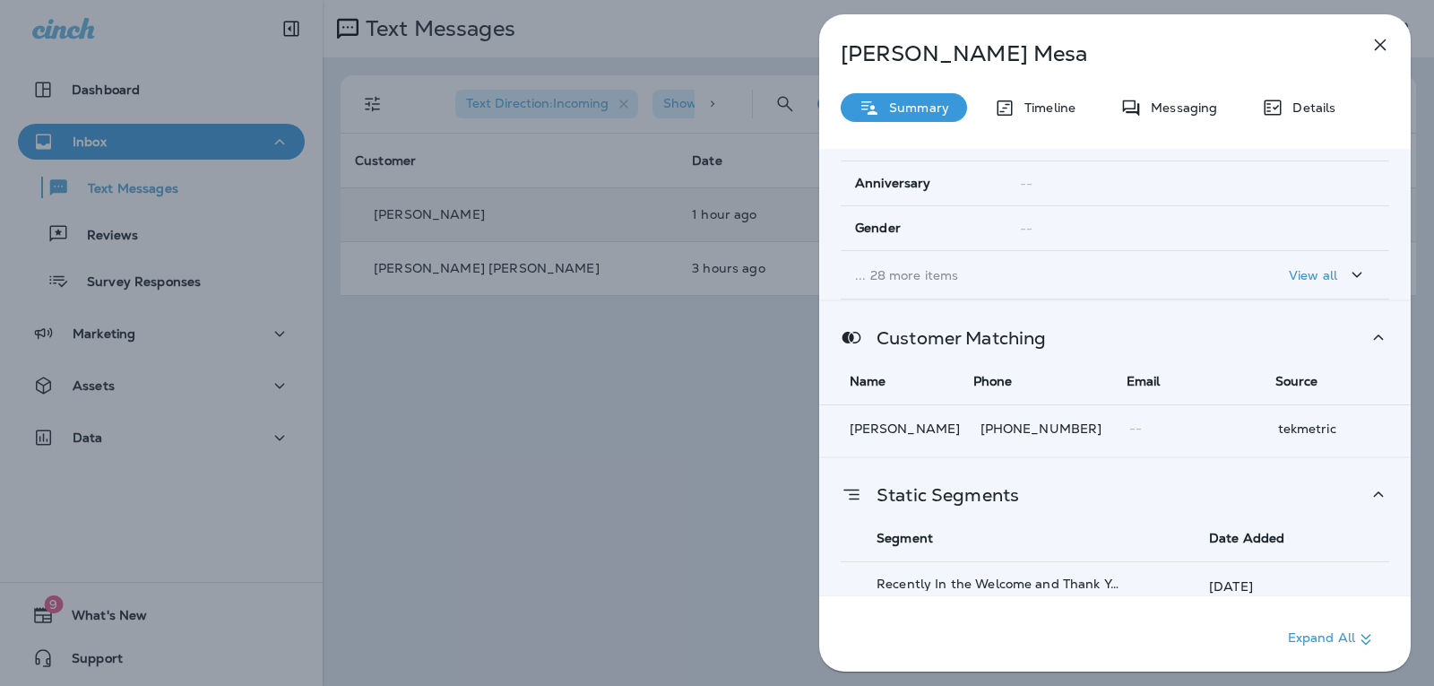
click at [853, 342] on icon at bounding box center [852, 337] width 22 height 22
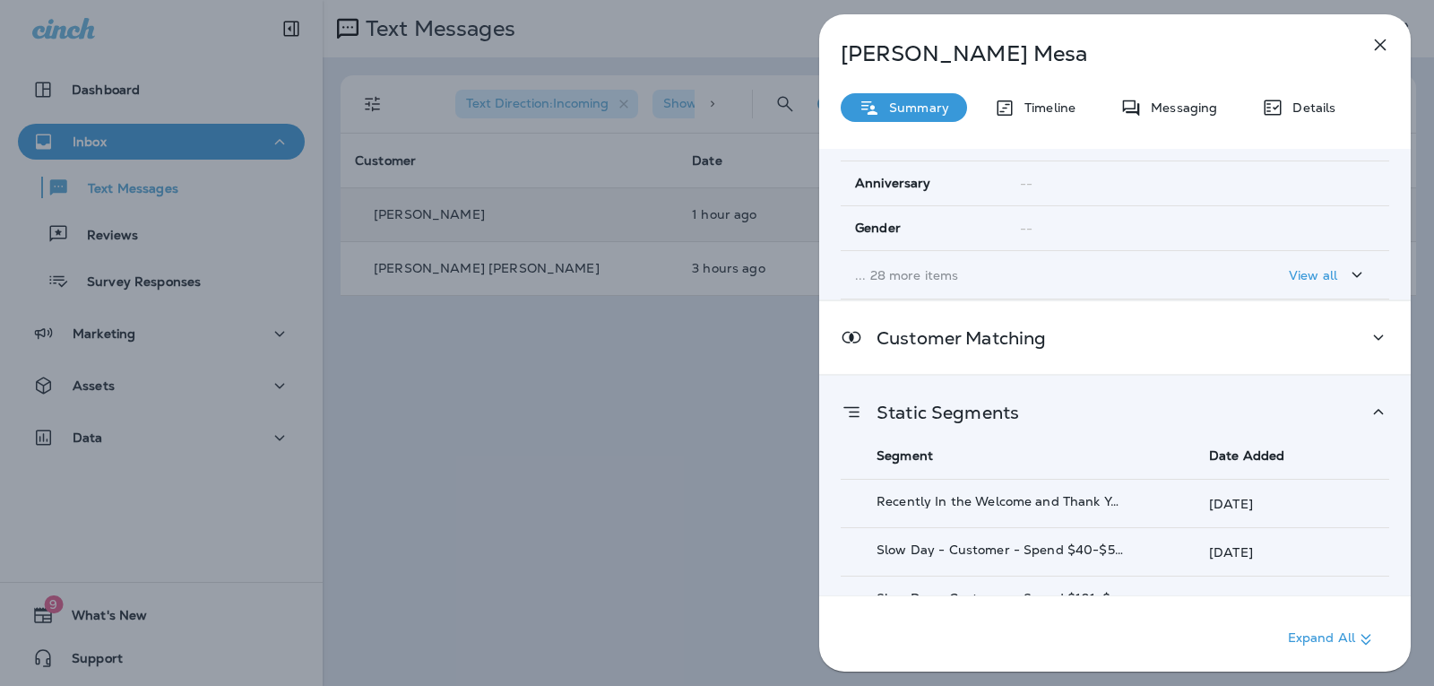
click at [853, 342] on icon at bounding box center [852, 337] width 22 height 22
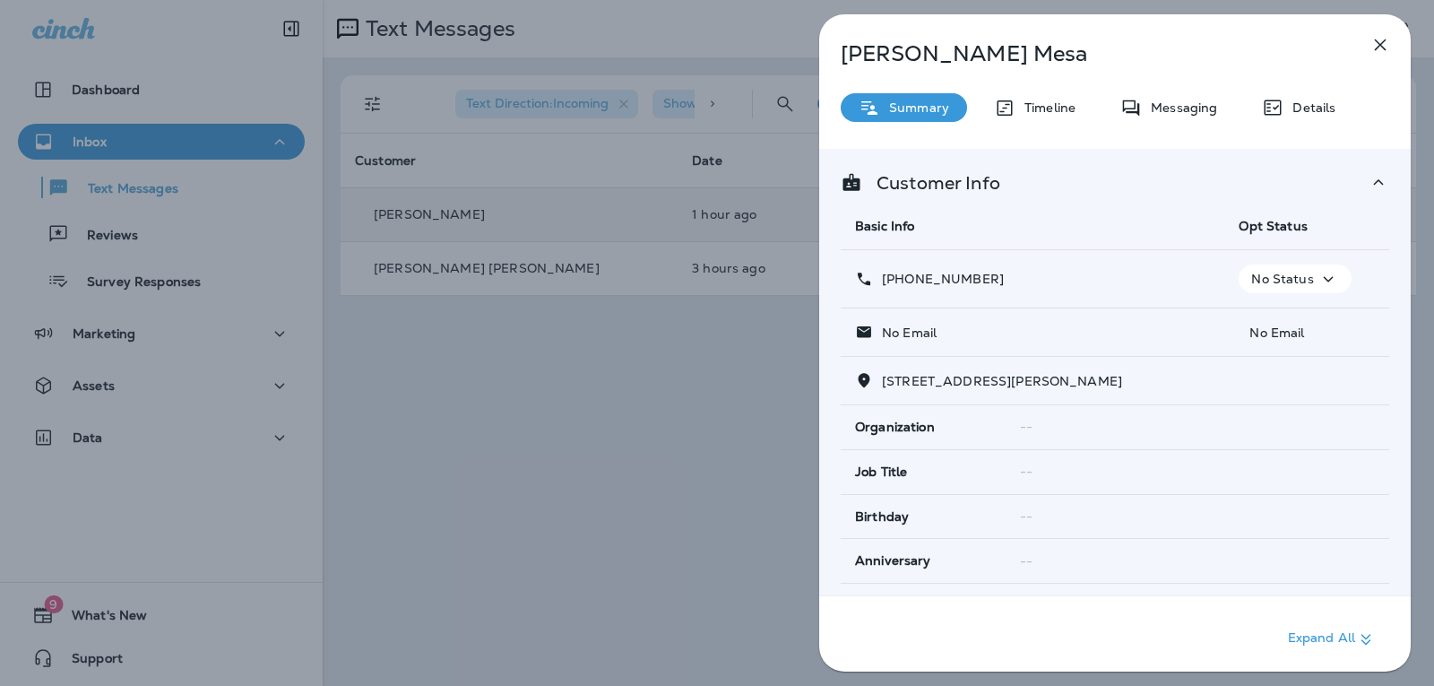
scroll to position [0, 0]
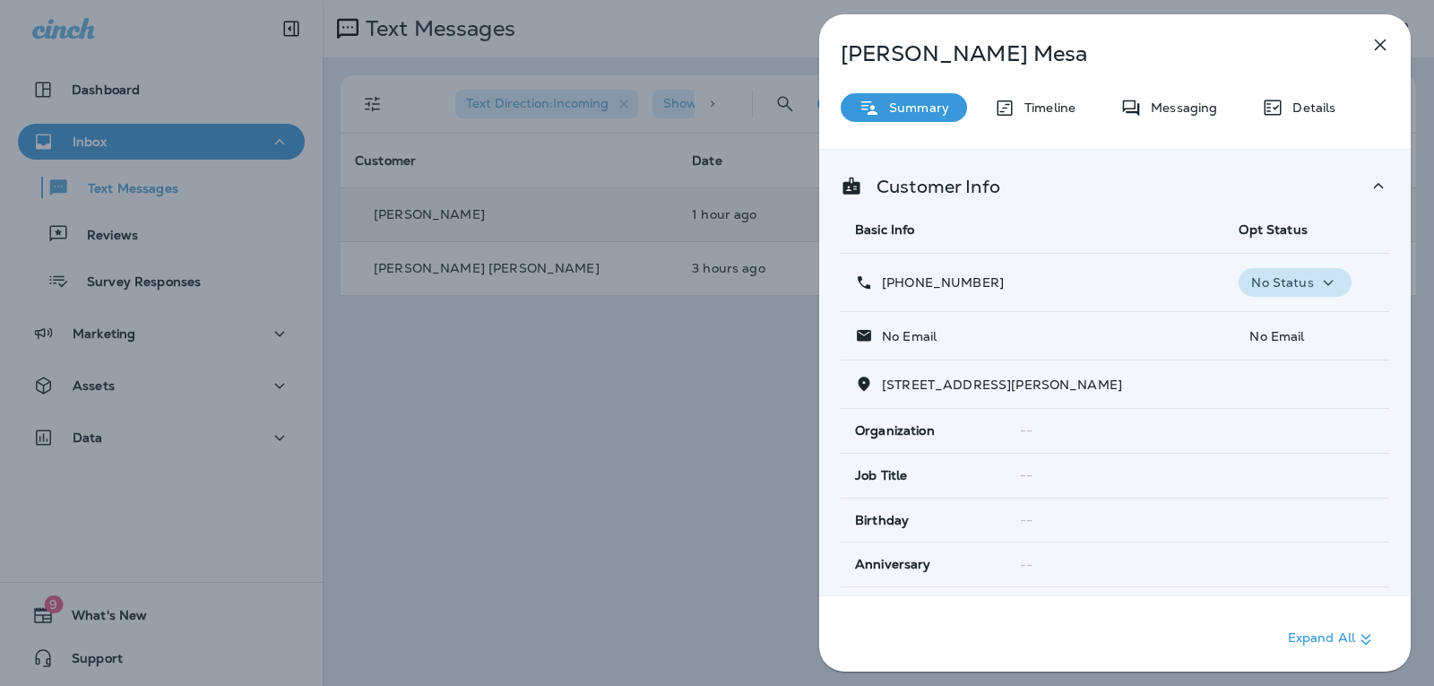
click at [1328, 278] on icon "button" at bounding box center [1329, 283] width 22 height 22
click at [1367, 230] on th "Opt Status" at bounding box center [1307, 230] width 165 height 48
click at [1324, 147] on div "[PERSON_NAME] Summary Timeline Messaging Details Customer Info Basic Info Opt S…" at bounding box center [1115, 348] width 592 height 668
click at [1382, 45] on icon "button" at bounding box center [1381, 45] width 22 height 22
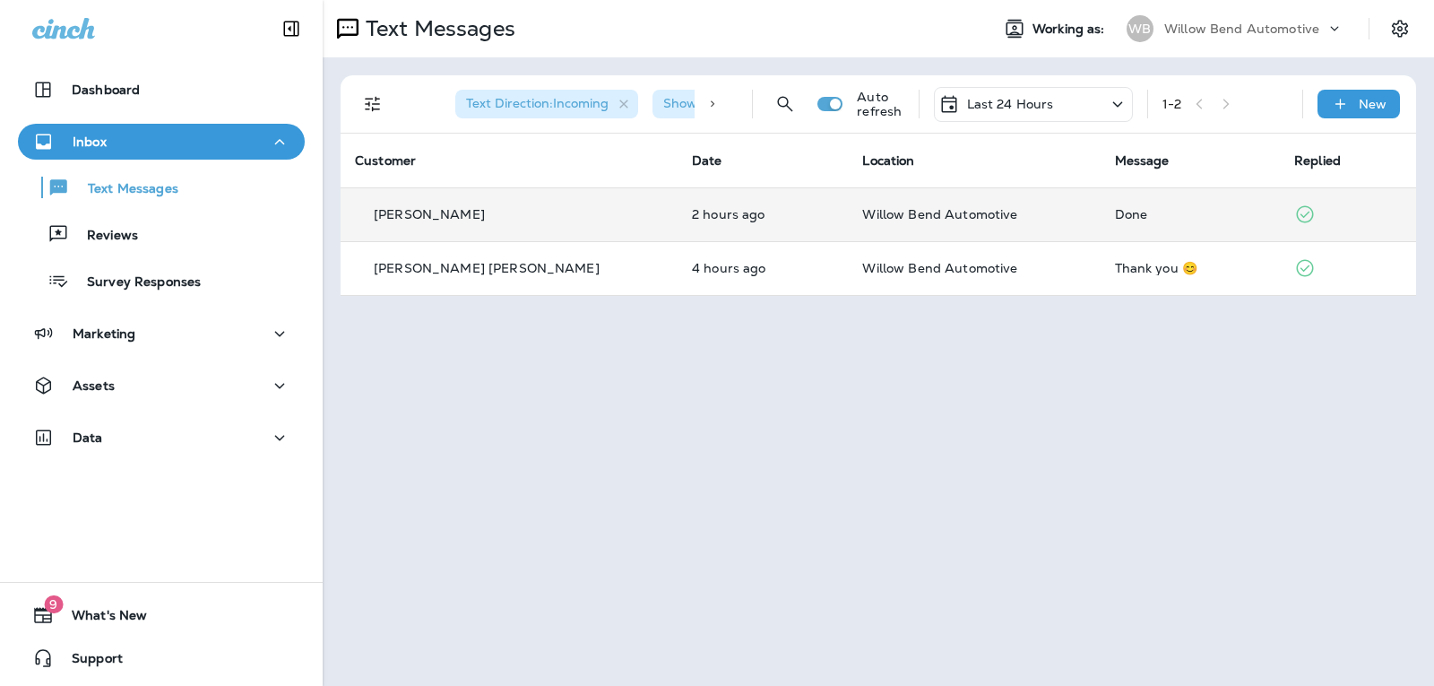
click at [1054, 91] on div "Last 24 Hours" at bounding box center [1033, 104] width 199 height 35
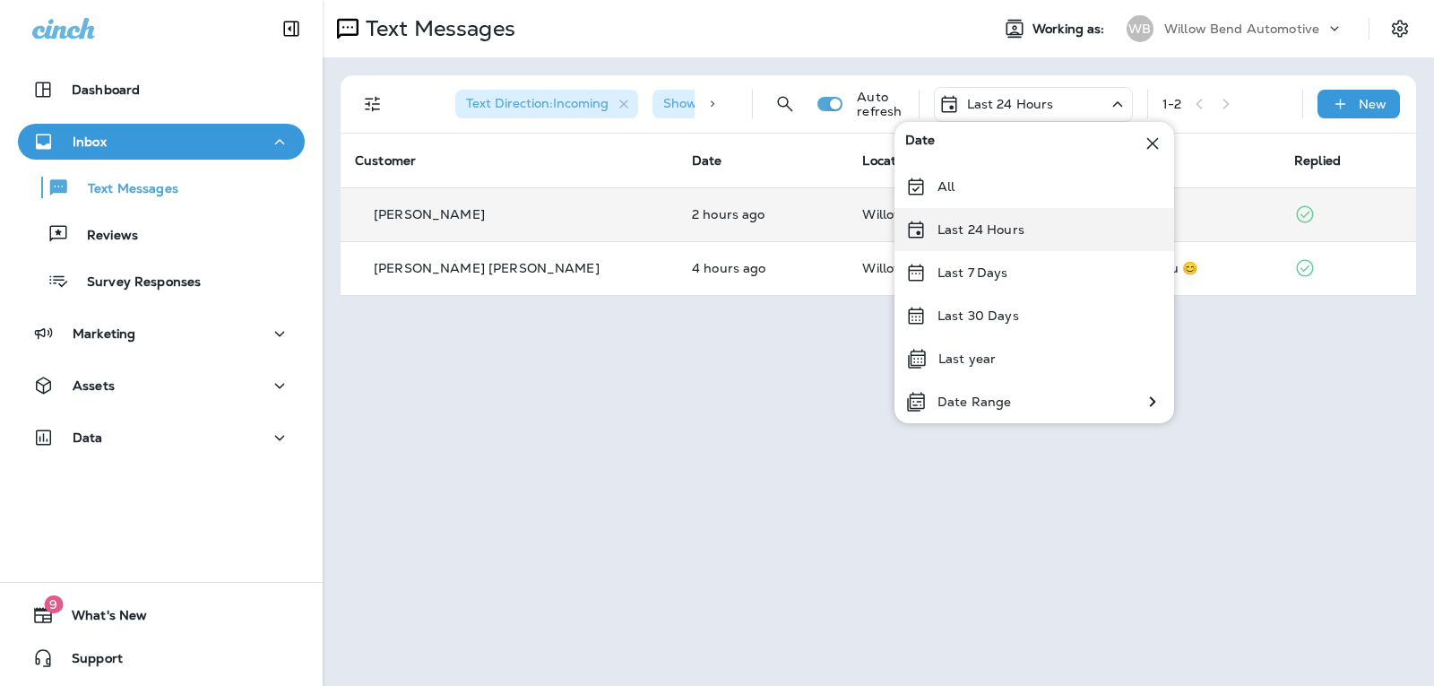
click at [1048, 229] on div "Last 24 Hours" at bounding box center [1035, 229] width 280 height 43
